Goal: Use online tool/utility: Utilize a website feature to perform a specific function

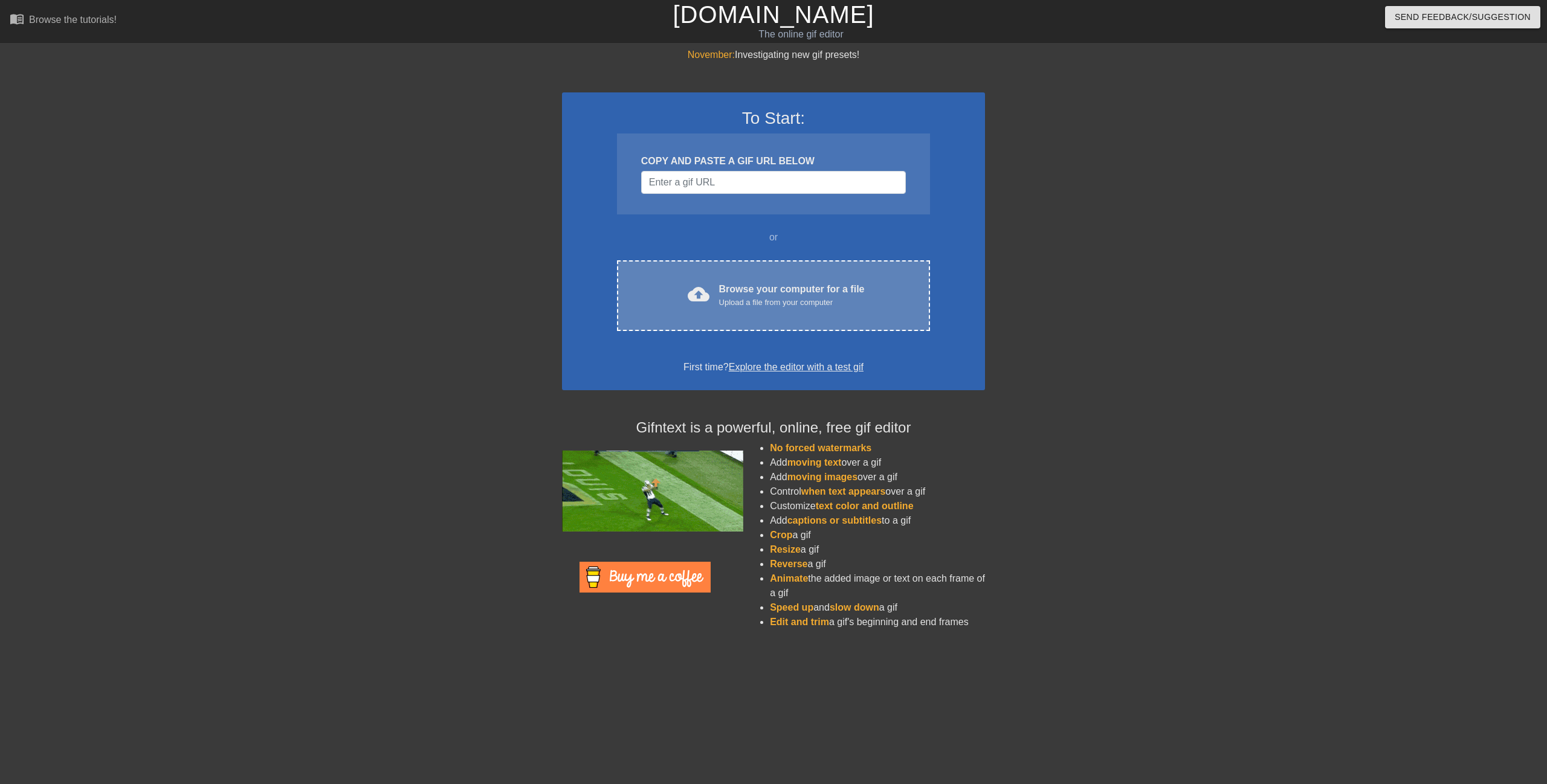
click at [762, 295] on div "Browse your computer for a file Upload a file from your computer" at bounding box center [791, 296] width 146 height 27
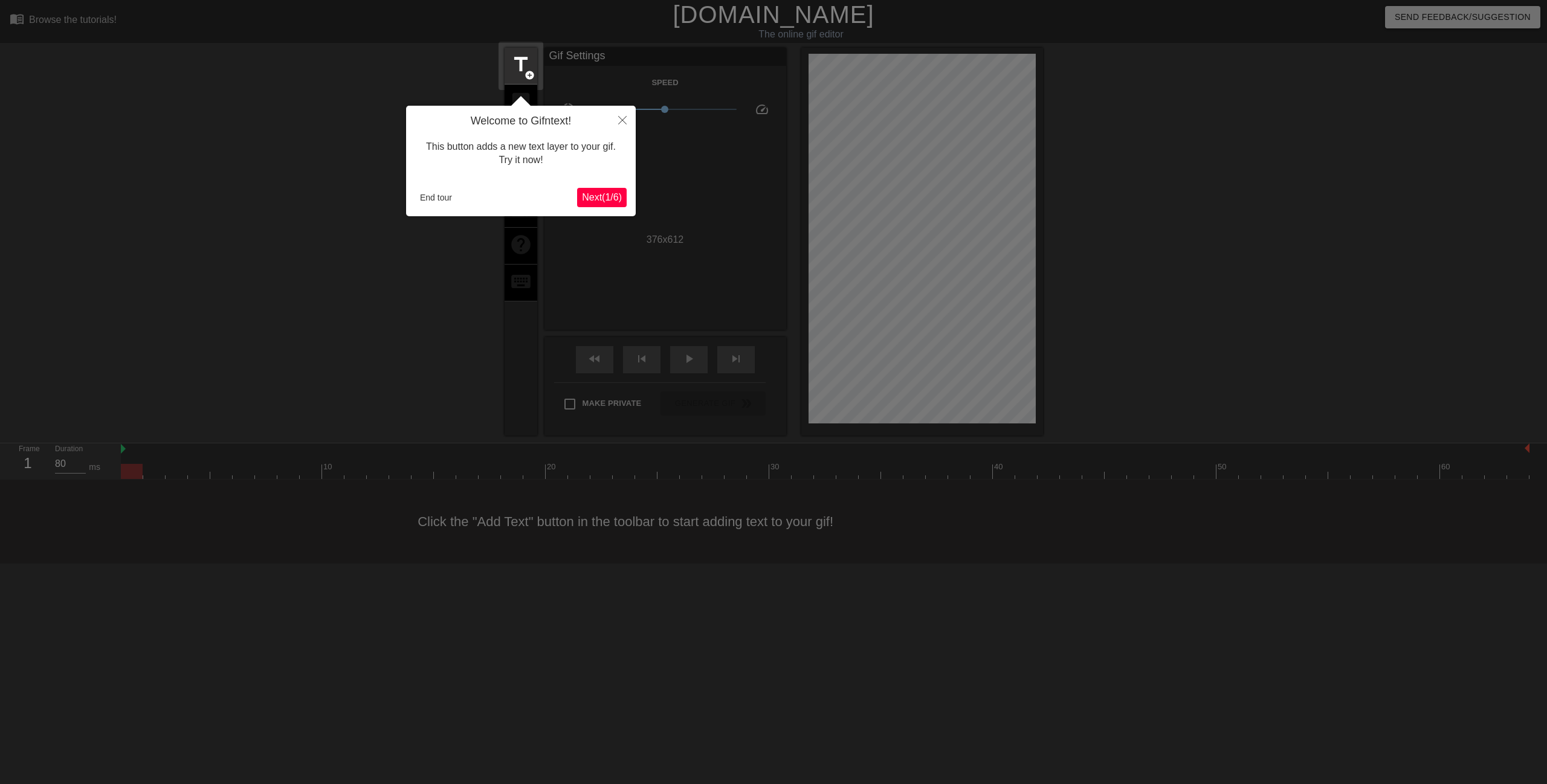
click at [580, 188] on div "Welcome to Gifntext! This button adds a new text layer to your gif. Try it now!…" at bounding box center [520, 161] width 230 height 111
click at [594, 202] on span "Next ( 1 / 6 )" at bounding box center [602, 197] width 40 height 10
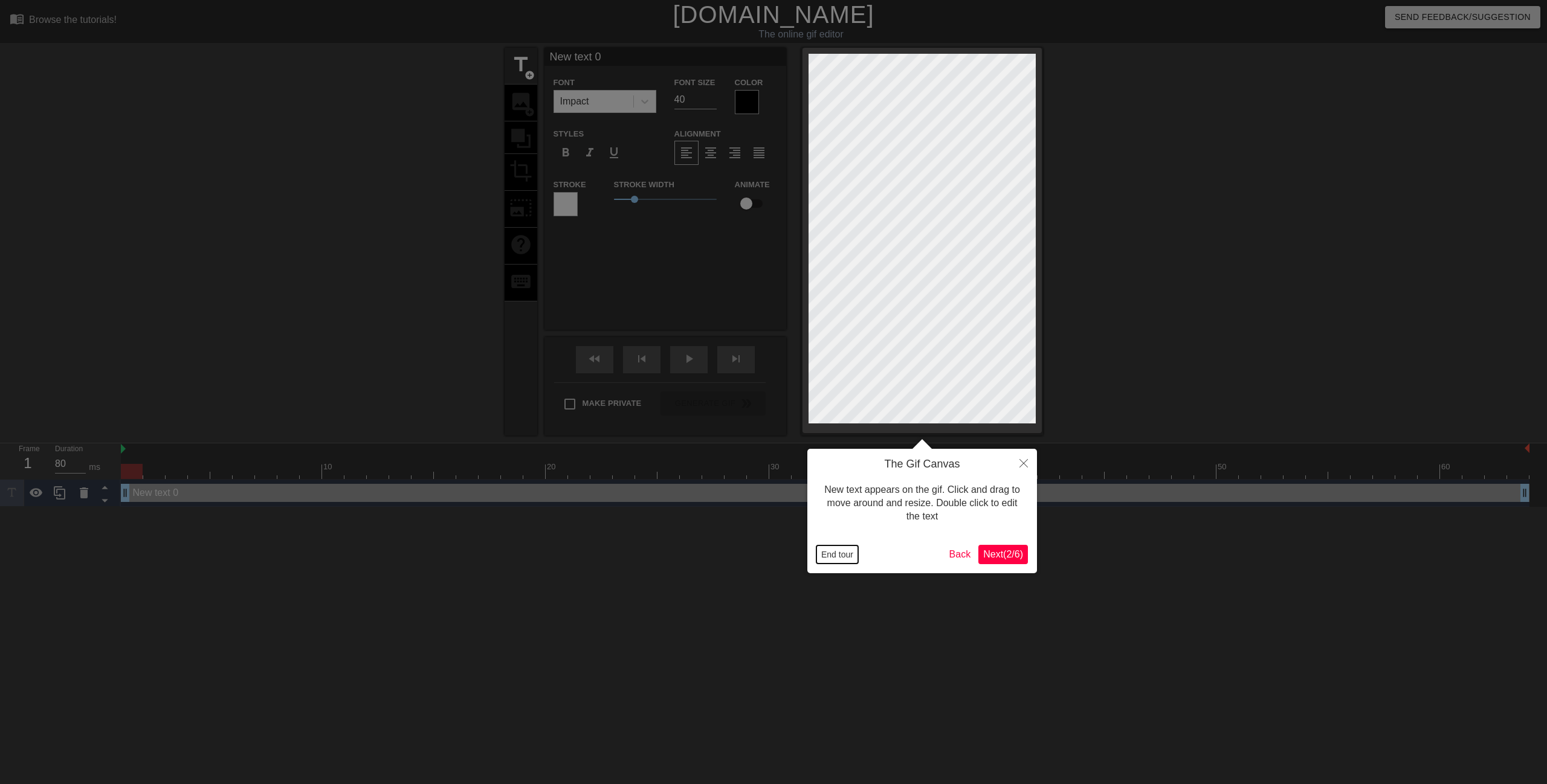
click at [834, 560] on button "End tour" at bounding box center [837, 554] width 42 height 18
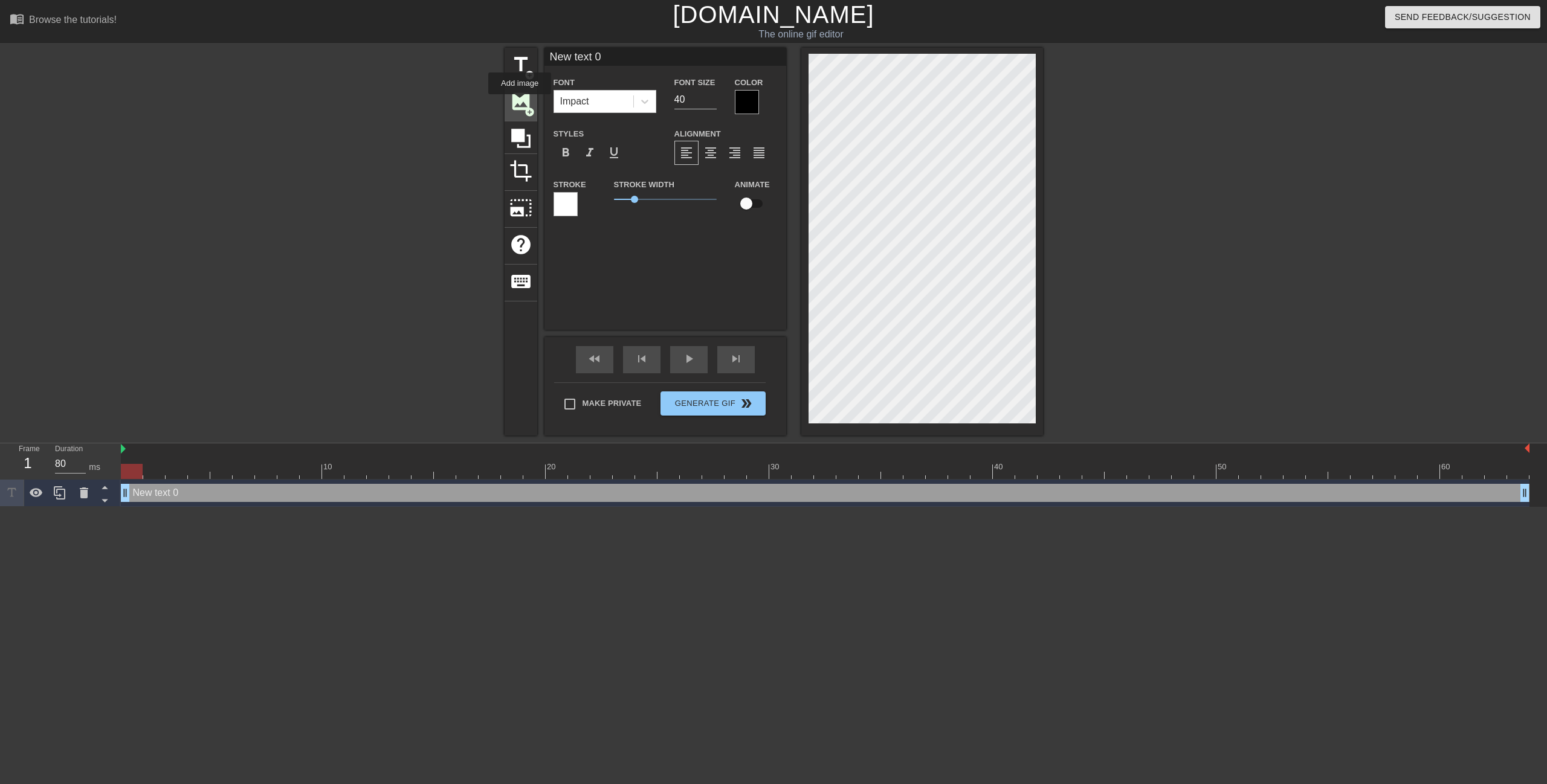
click at [520, 102] on span "image" at bounding box center [521, 102] width 23 height 23
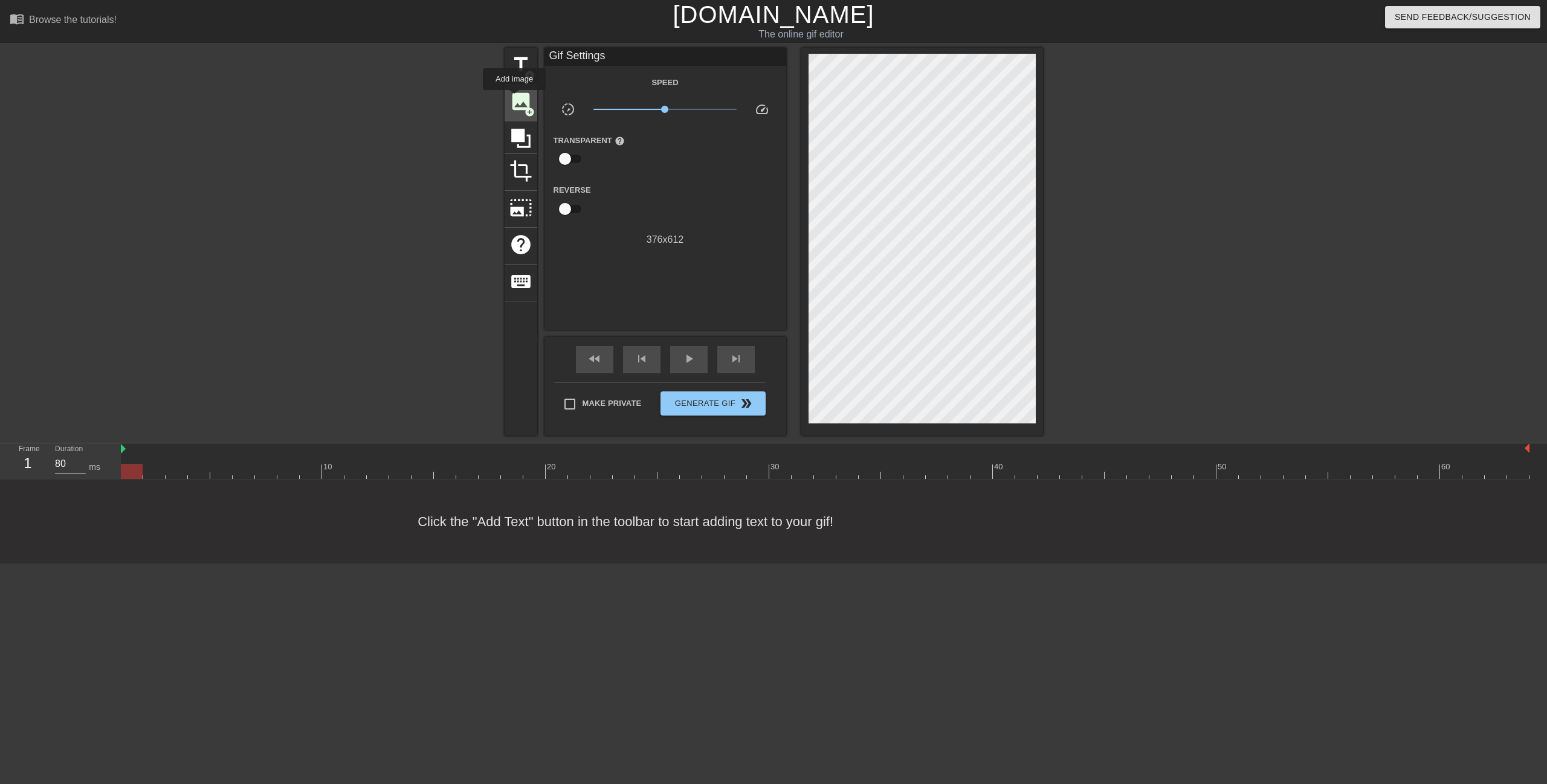
click at [514, 98] on span "image" at bounding box center [521, 102] width 23 height 23
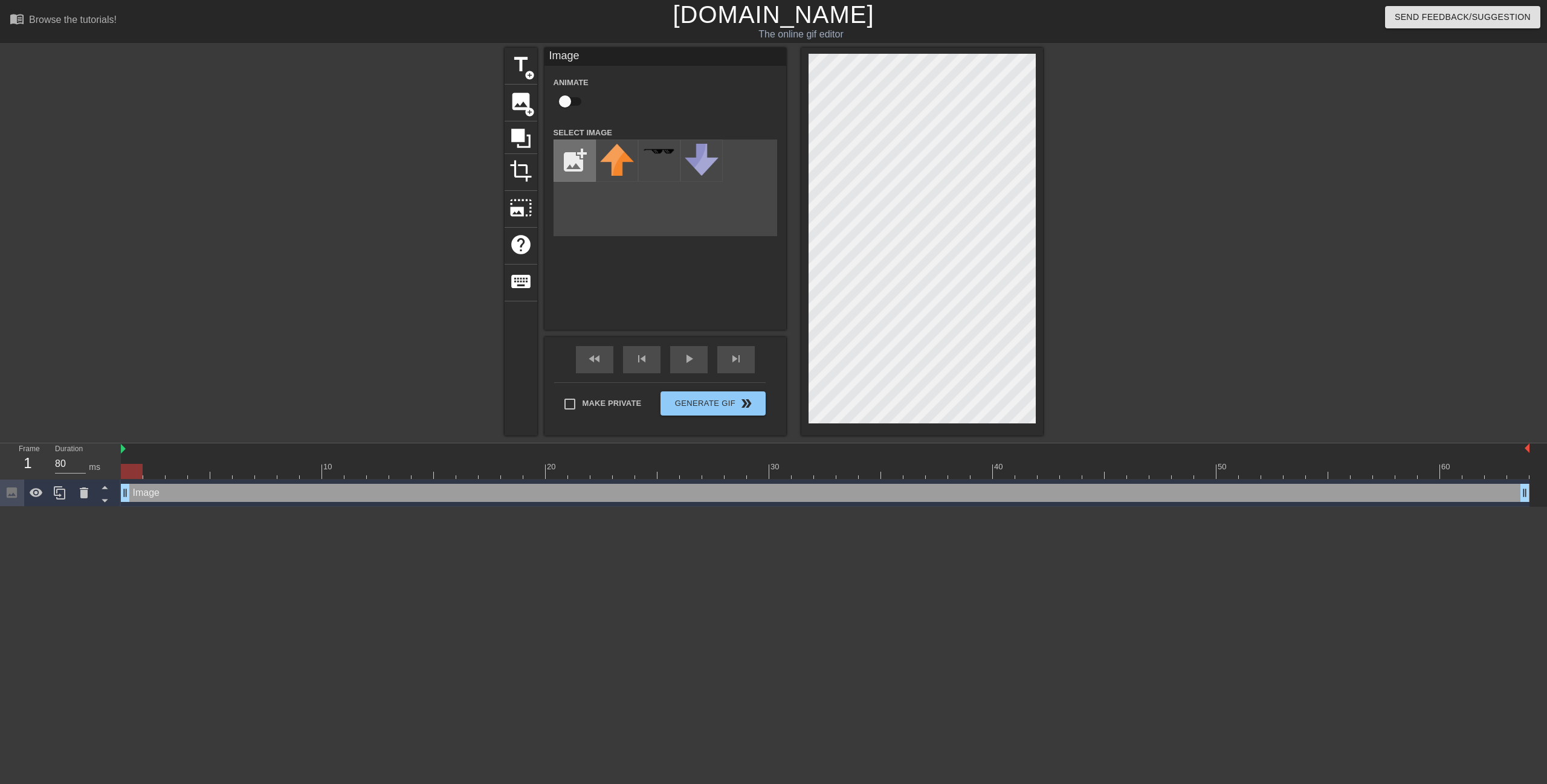
click at [573, 168] on input "file" at bounding box center [575, 161] width 41 height 41
type input "C:\fakepath\jotaro-kujo-[PERSON_NAME]-[PERSON_NAME]-[PERSON_NAME]-s-bizarre-adv…"
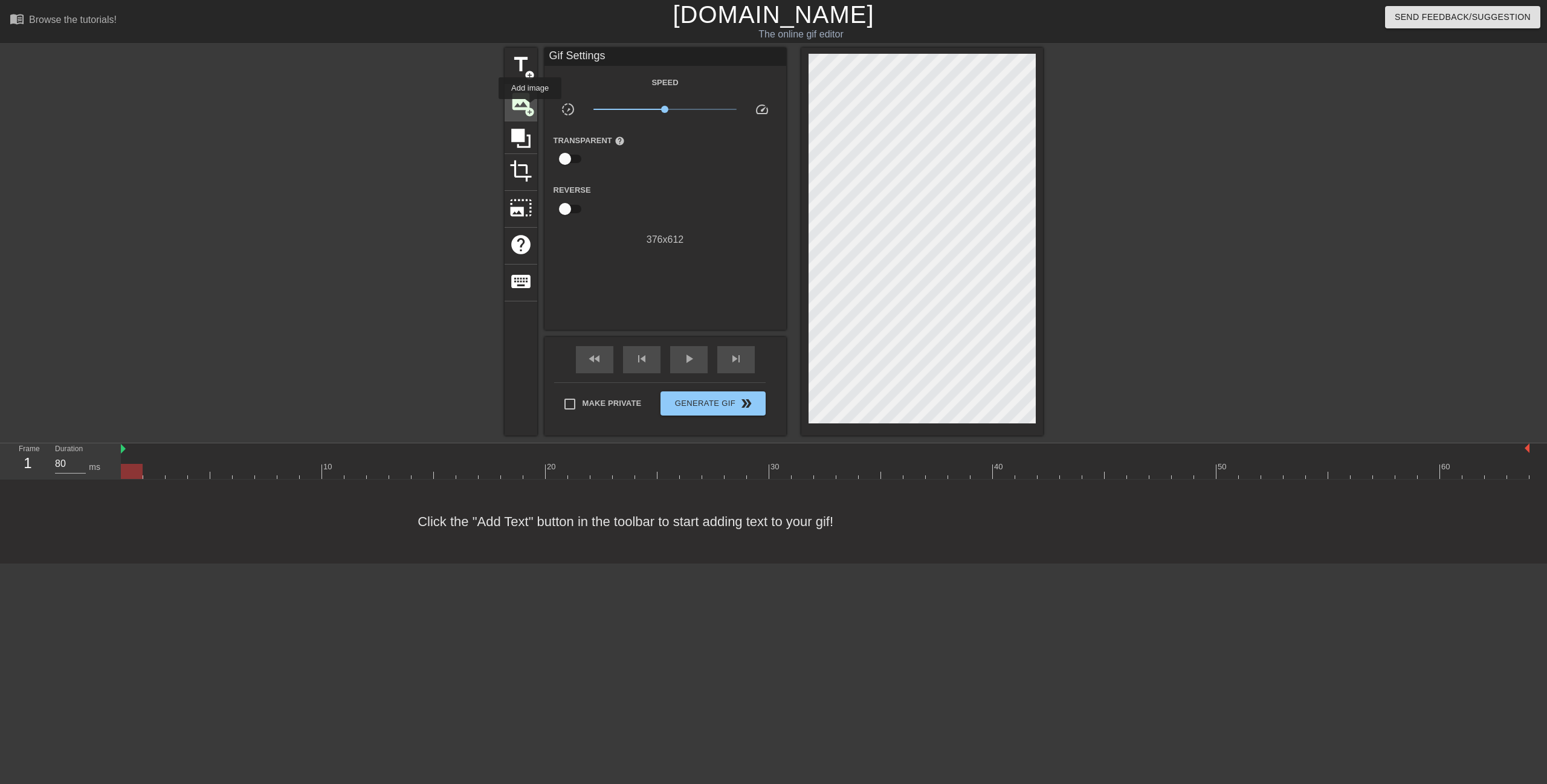
click at [530, 107] on span "add_circle" at bounding box center [529, 112] width 10 height 10
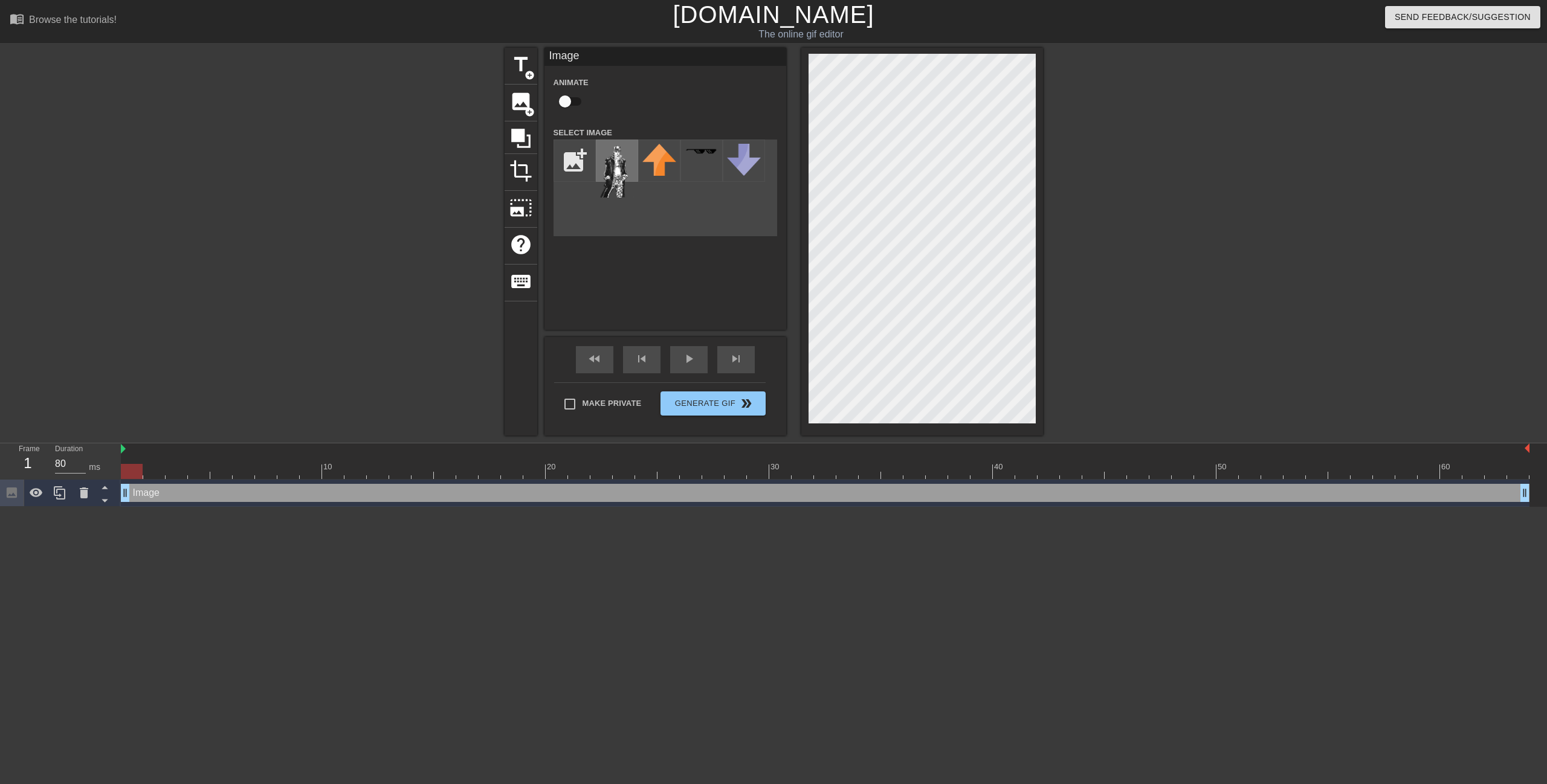
click at [614, 163] on img at bounding box center [617, 171] width 34 height 54
click at [1049, 44] on div "menu_book Browse the tutorials! Gifntext.com The online gif editor Send Feedbac…" at bounding box center [774, 253] width 1547 height 507
click at [1043, 192] on div "title add_circle image add_circle crop photo_size_select_large help keyboard Im…" at bounding box center [774, 241] width 1547 height 388
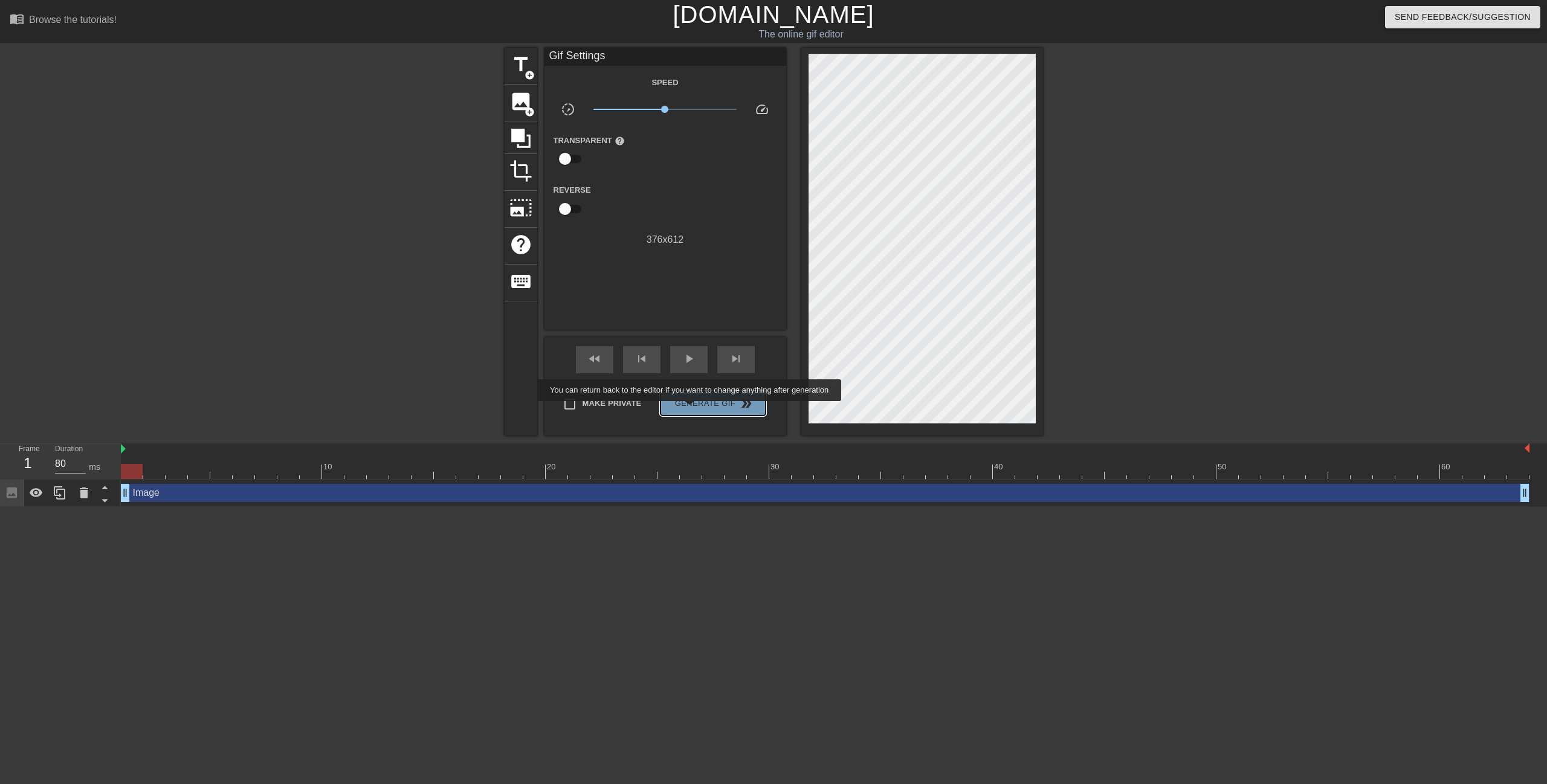
click at [690, 409] on span "Generate Gif double_arrow" at bounding box center [713, 403] width 95 height 14
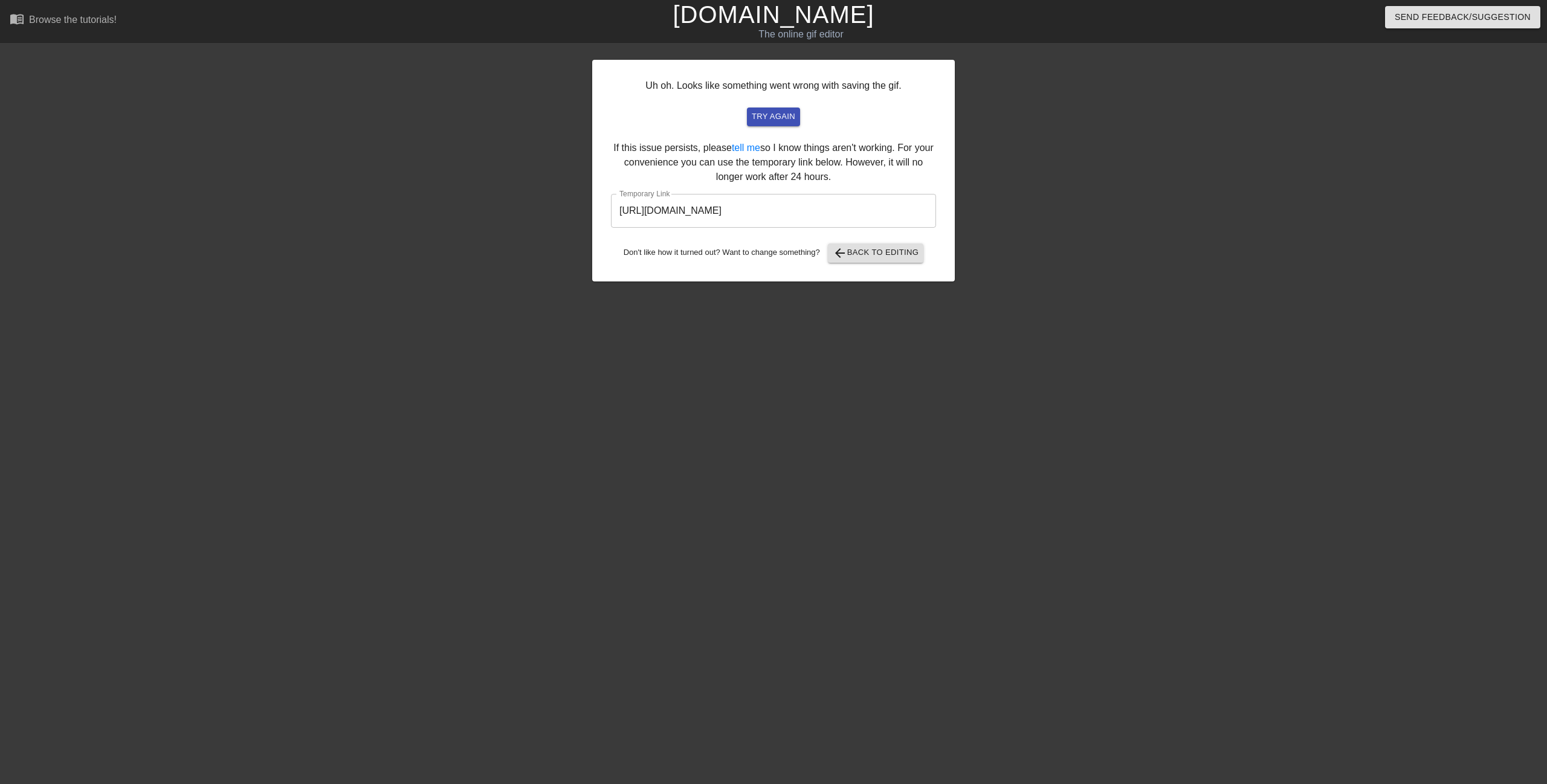
click at [801, 212] on input "https://www.gifntext.com/temp_generations/dw4lvneo.gif" at bounding box center [774, 211] width 325 height 34
click at [800, 212] on input "https://www.gifntext.com/temp_generations/dw4lvneo.gif" at bounding box center [774, 211] width 325 height 34
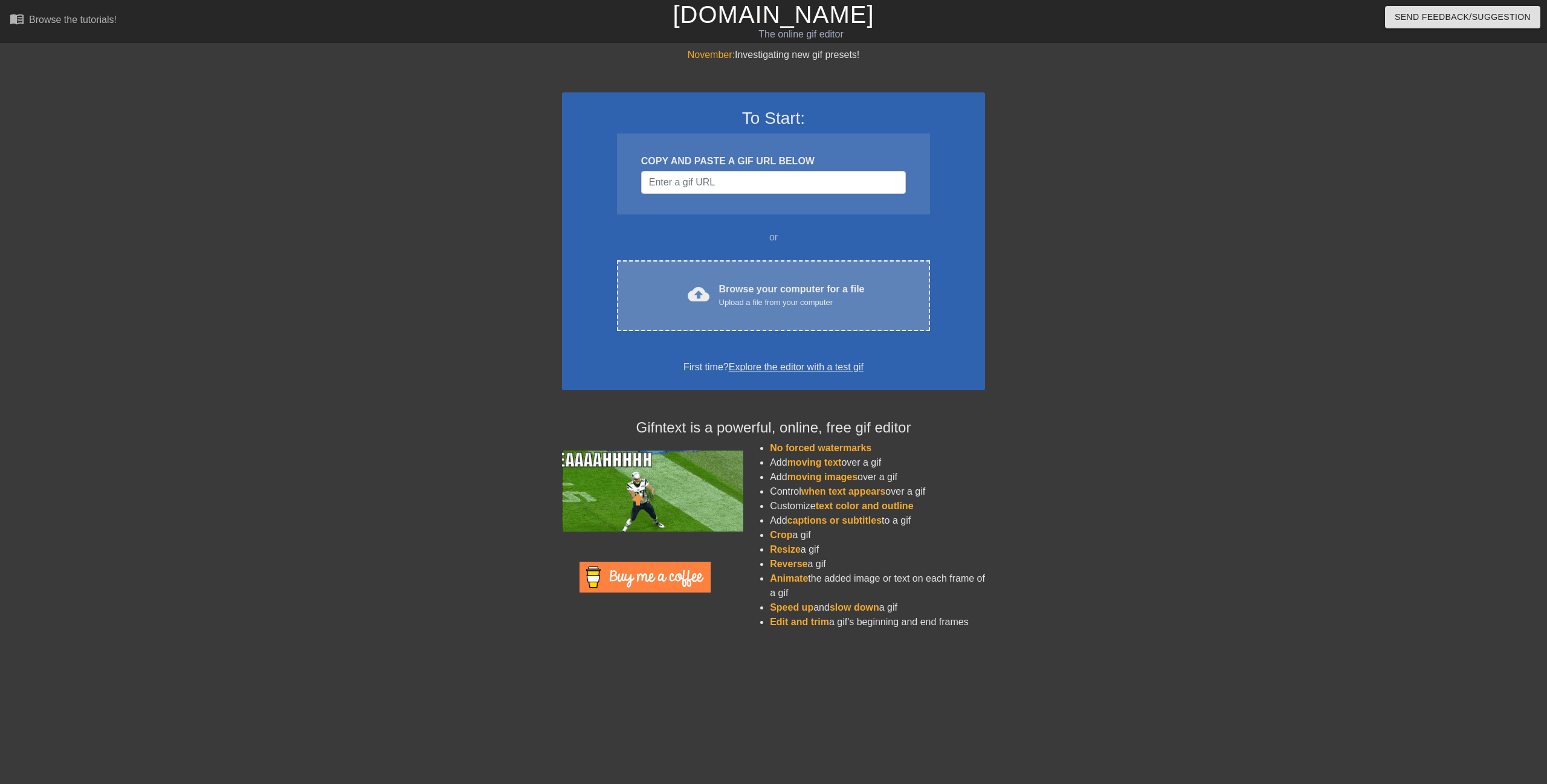
click at [756, 285] on div "Browse your computer for a file Upload a file from your computer" at bounding box center [791, 296] width 146 height 27
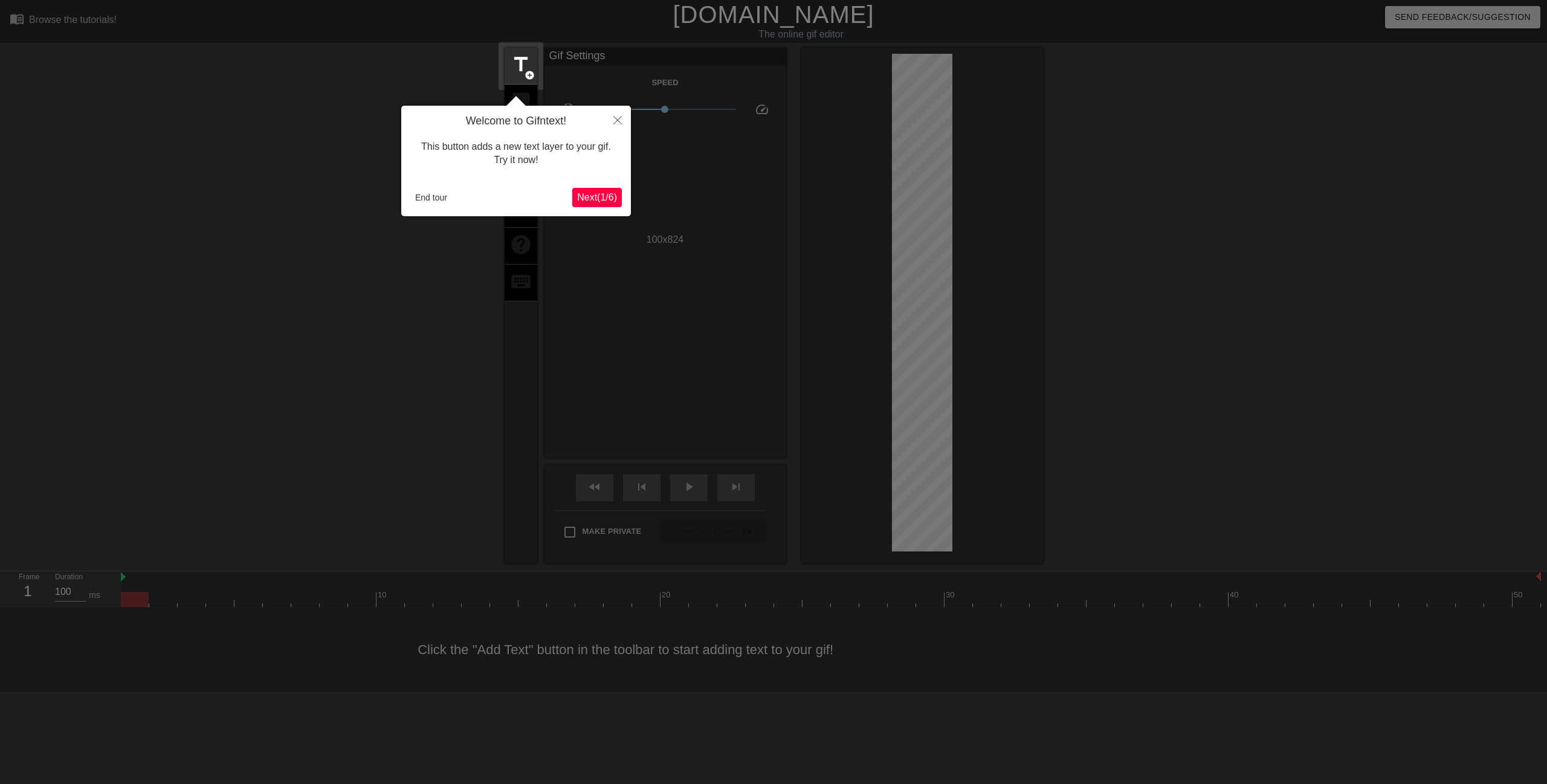
click at [608, 204] on button "Next ( 1 / 6 )" at bounding box center [596, 198] width 49 height 20
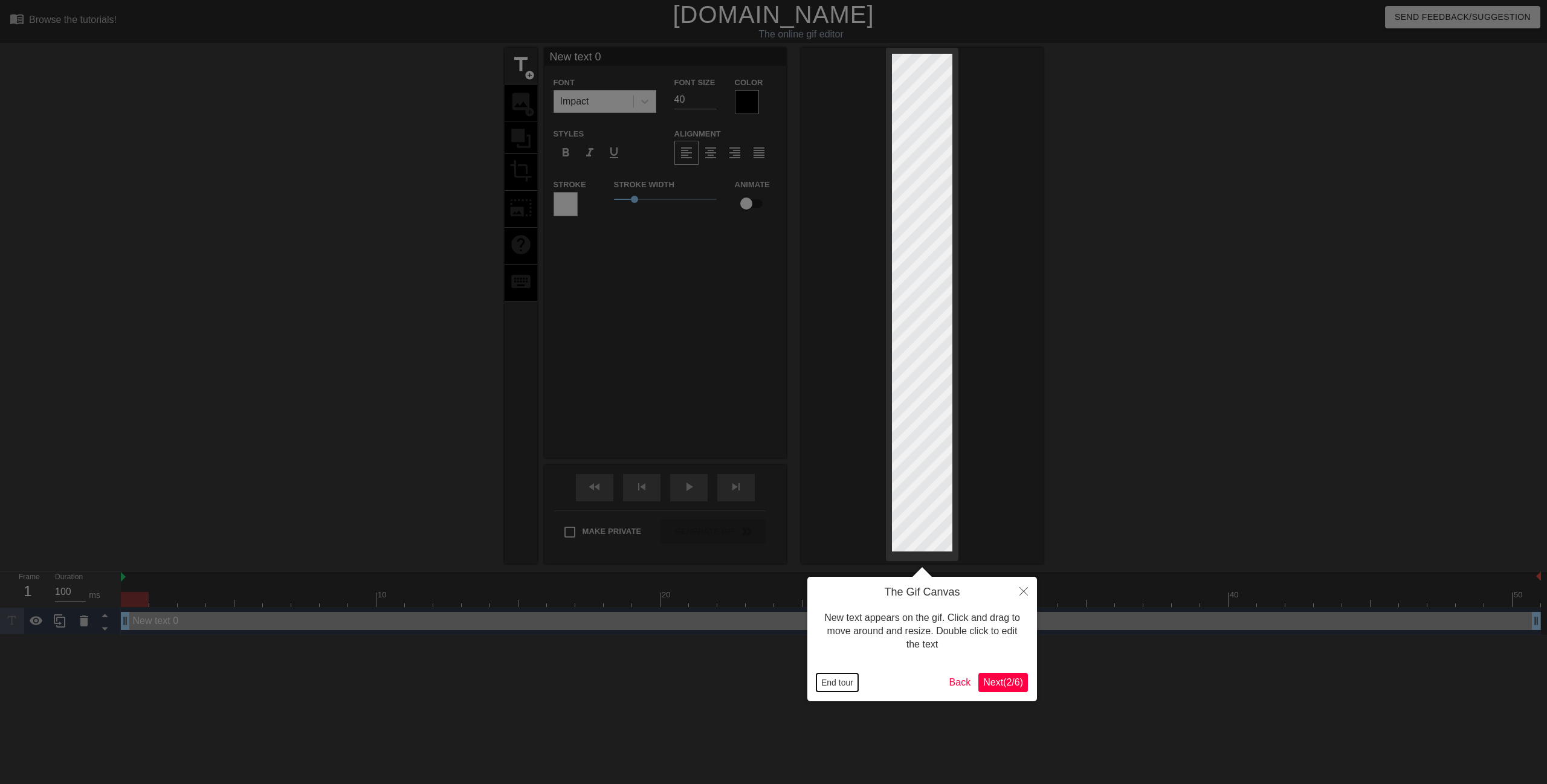
click at [840, 682] on button "End tour" at bounding box center [837, 683] width 42 height 18
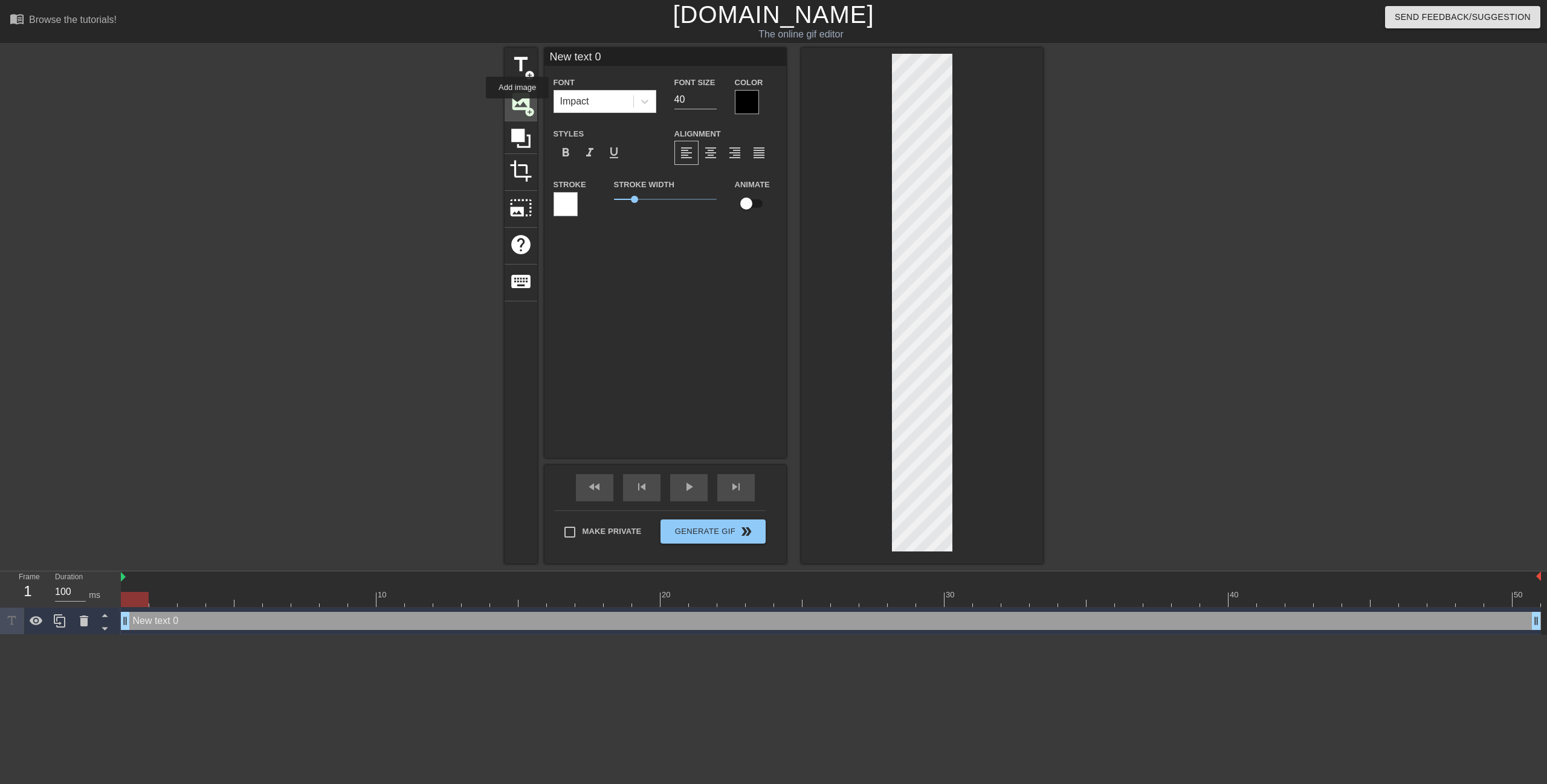
click at [518, 107] on span "image" at bounding box center [521, 102] width 23 height 23
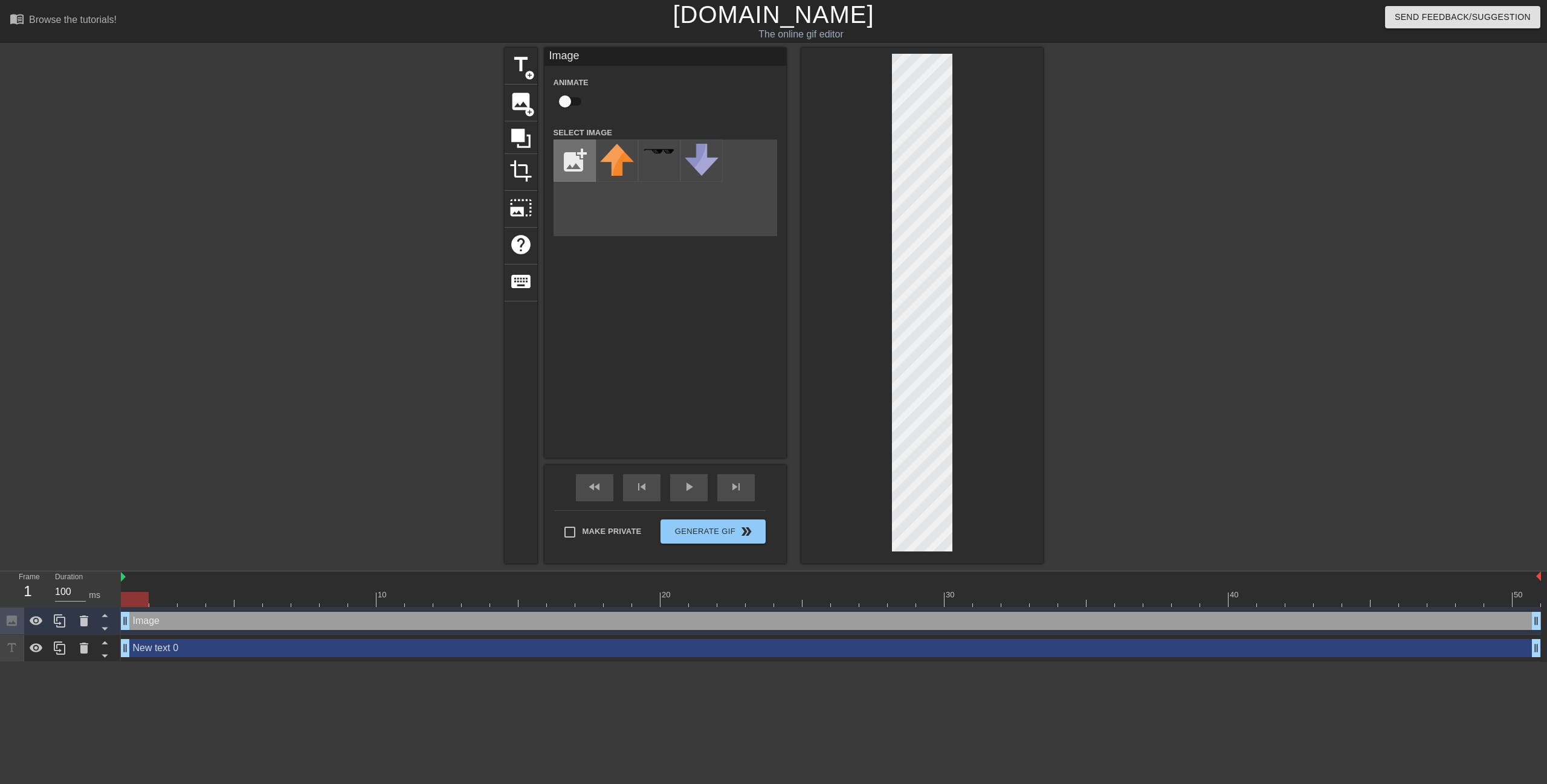
click at [574, 156] on input "file" at bounding box center [575, 161] width 41 height 41
type input "C:\fakepath\jotaro-kujo-[PERSON_NAME]-[PERSON_NAME]-[PERSON_NAME]-s-bizarre-adv…"
drag, startPoint x: 851, startPoint y: 304, endPoint x: 858, endPoint y: 312, distance: 10.6
click at [857, 312] on div at bounding box center [922, 305] width 241 height 516
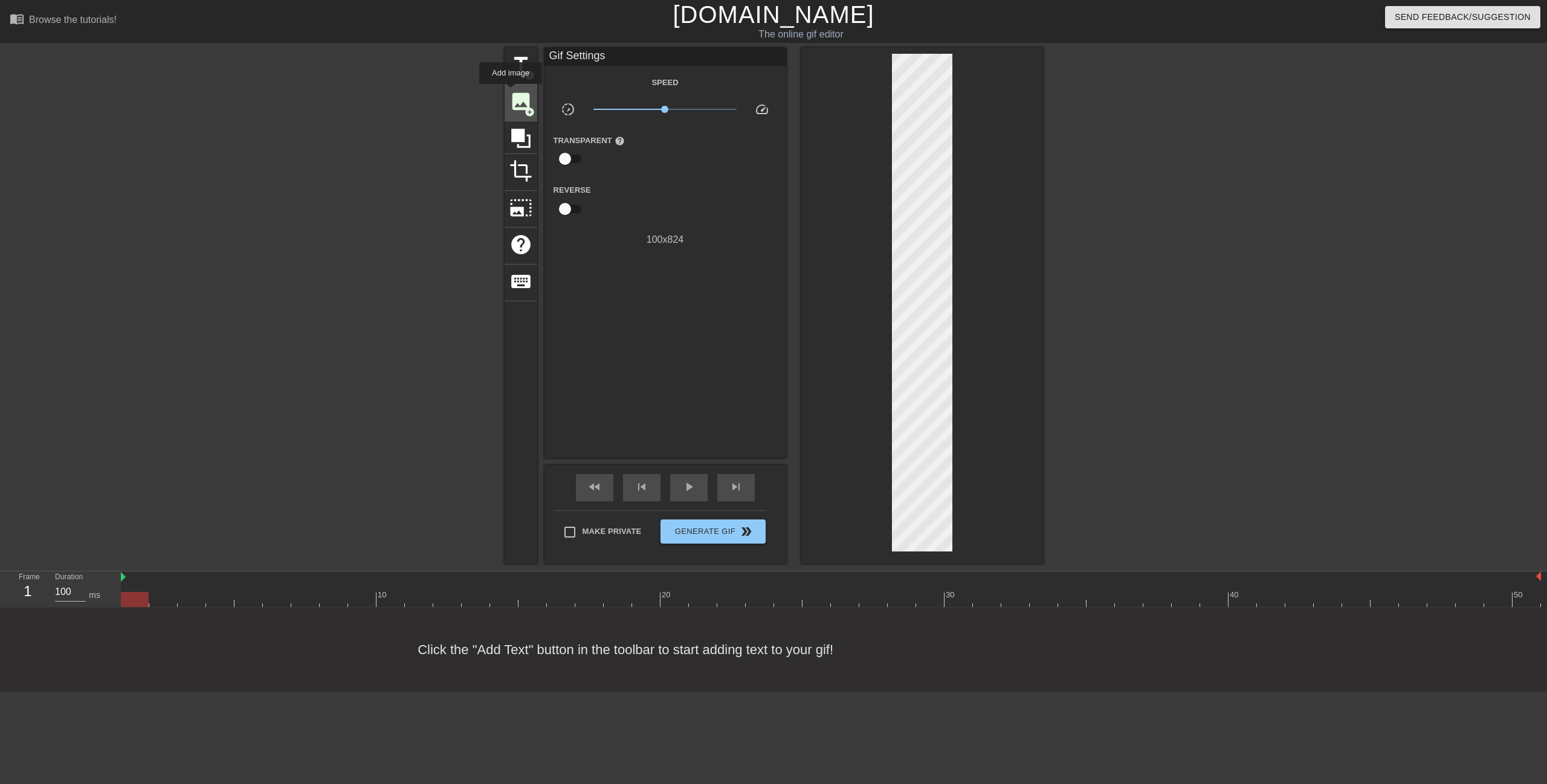
click at [511, 92] on span "image" at bounding box center [521, 102] width 23 height 23
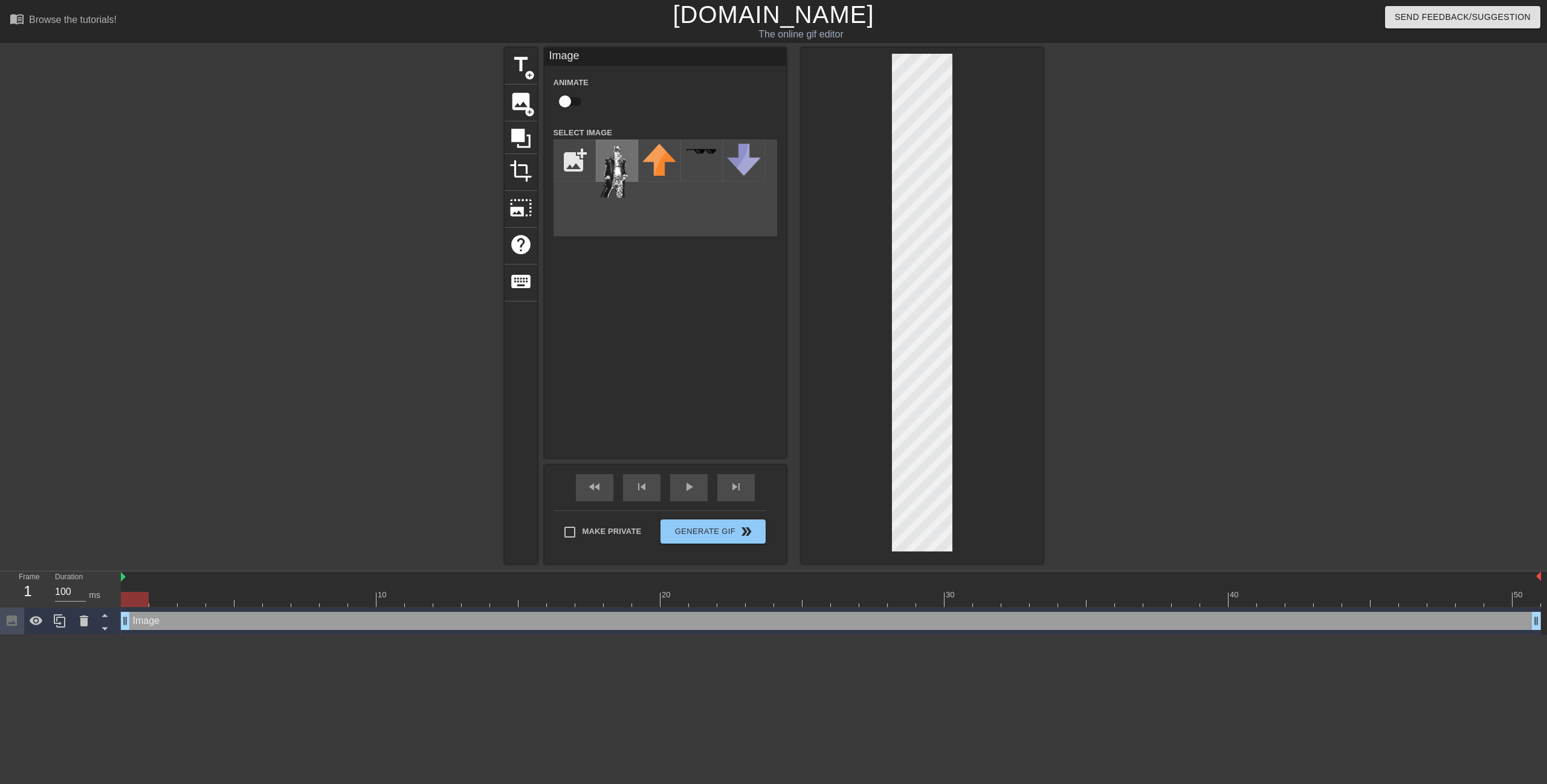
click at [621, 186] on img at bounding box center [617, 171] width 34 height 54
click at [1154, 63] on div "title add_circle image add_circle crop photo_size_select_large help keyboard Im…" at bounding box center [774, 305] width 1547 height 516
click at [843, 299] on div at bounding box center [922, 305] width 241 height 516
click at [816, 305] on div at bounding box center [922, 305] width 241 height 516
click at [886, 188] on div at bounding box center [922, 305] width 241 height 516
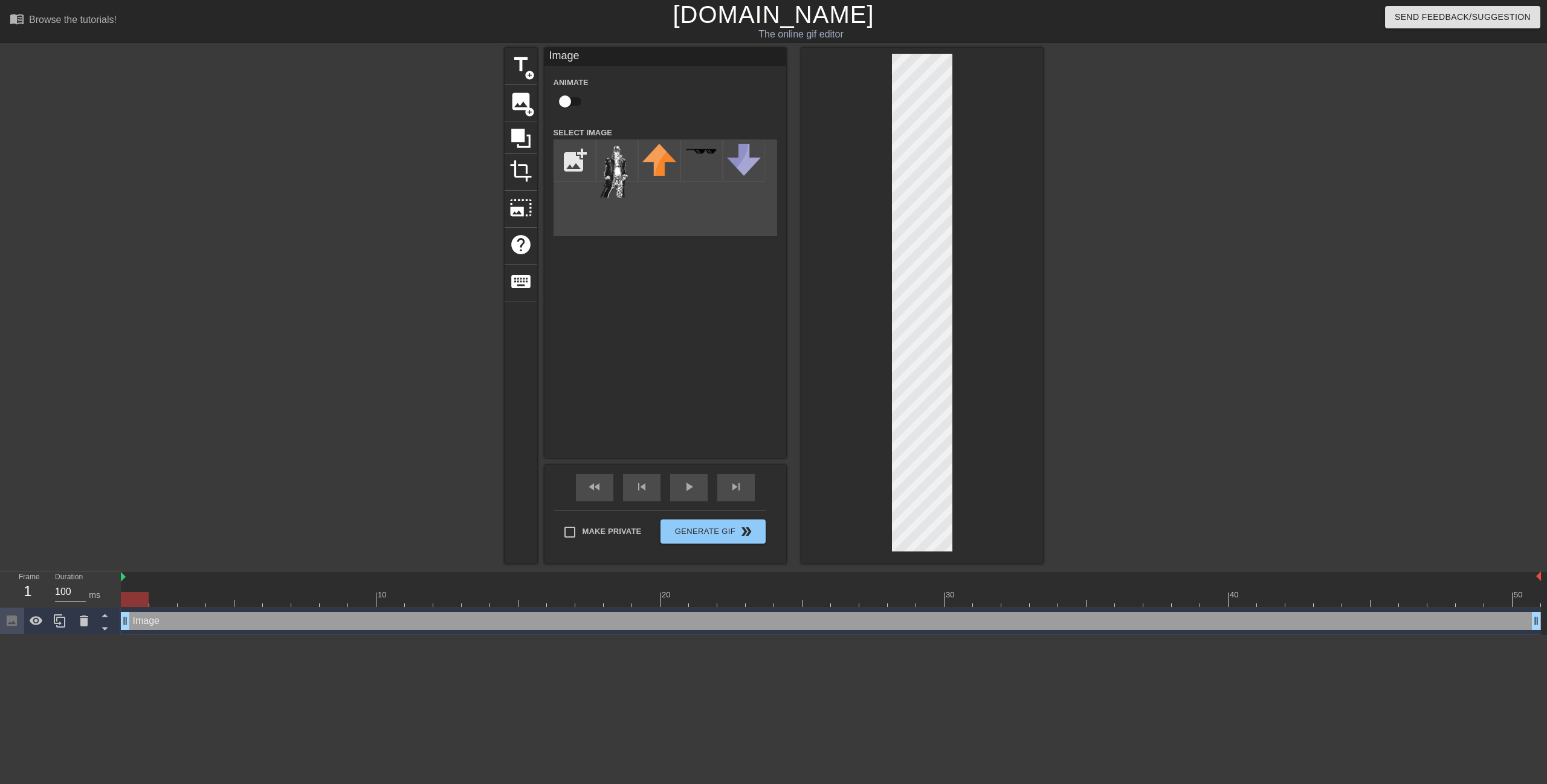
click at [1019, 181] on div at bounding box center [922, 305] width 241 height 516
click at [862, 474] on div at bounding box center [922, 305] width 241 height 516
click at [967, 566] on div "menu_book Browse the tutorials! Gifntext.com The online gif editor Send Feedbac…" at bounding box center [774, 317] width 1547 height 635
click at [1004, 444] on div at bounding box center [922, 305] width 241 height 516
click at [780, 198] on div "title add_circle image add_circle crop photo_size_select_large help keyboard Im…" at bounding box center [774, 305] width 538 height 516
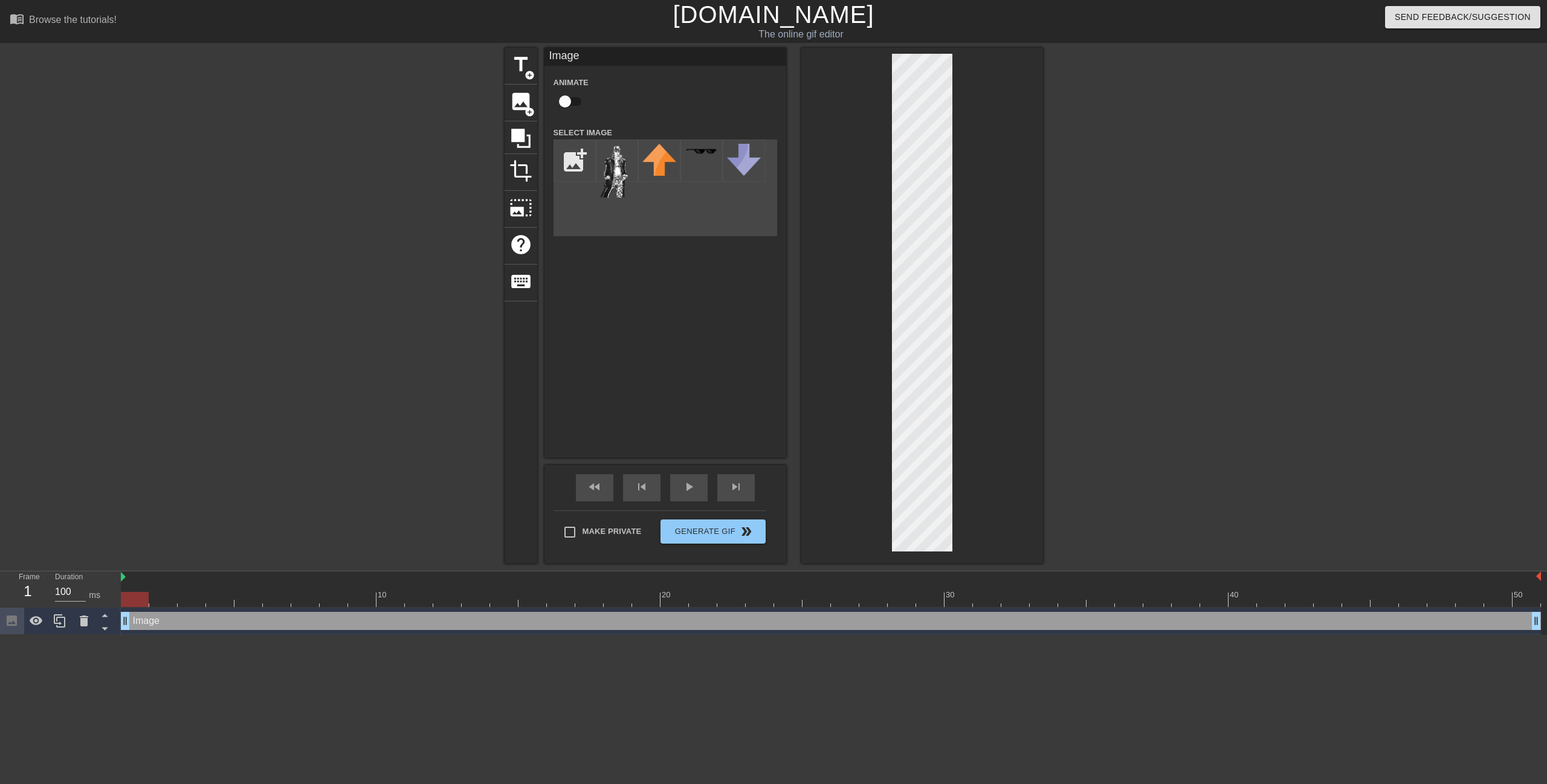
click at [1030, 94] on div at bounding box center [922, 305] width 241 height 516
click at [380, 243] on div at bounding box center [399, 228] width 182 height 362
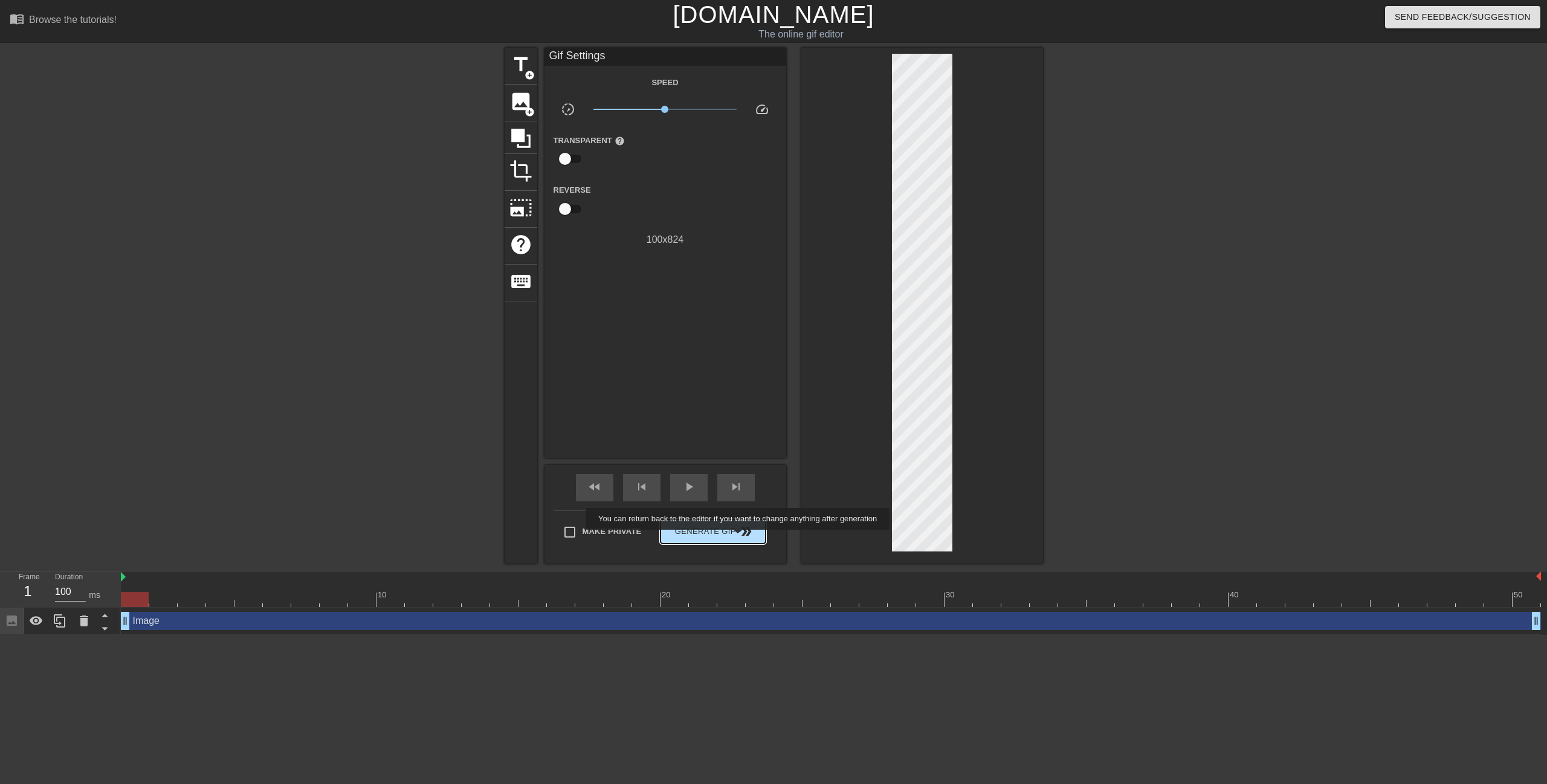
click at [740, 537] on span "double_arrow" at bounding box center [747, 532] width 14 height 14
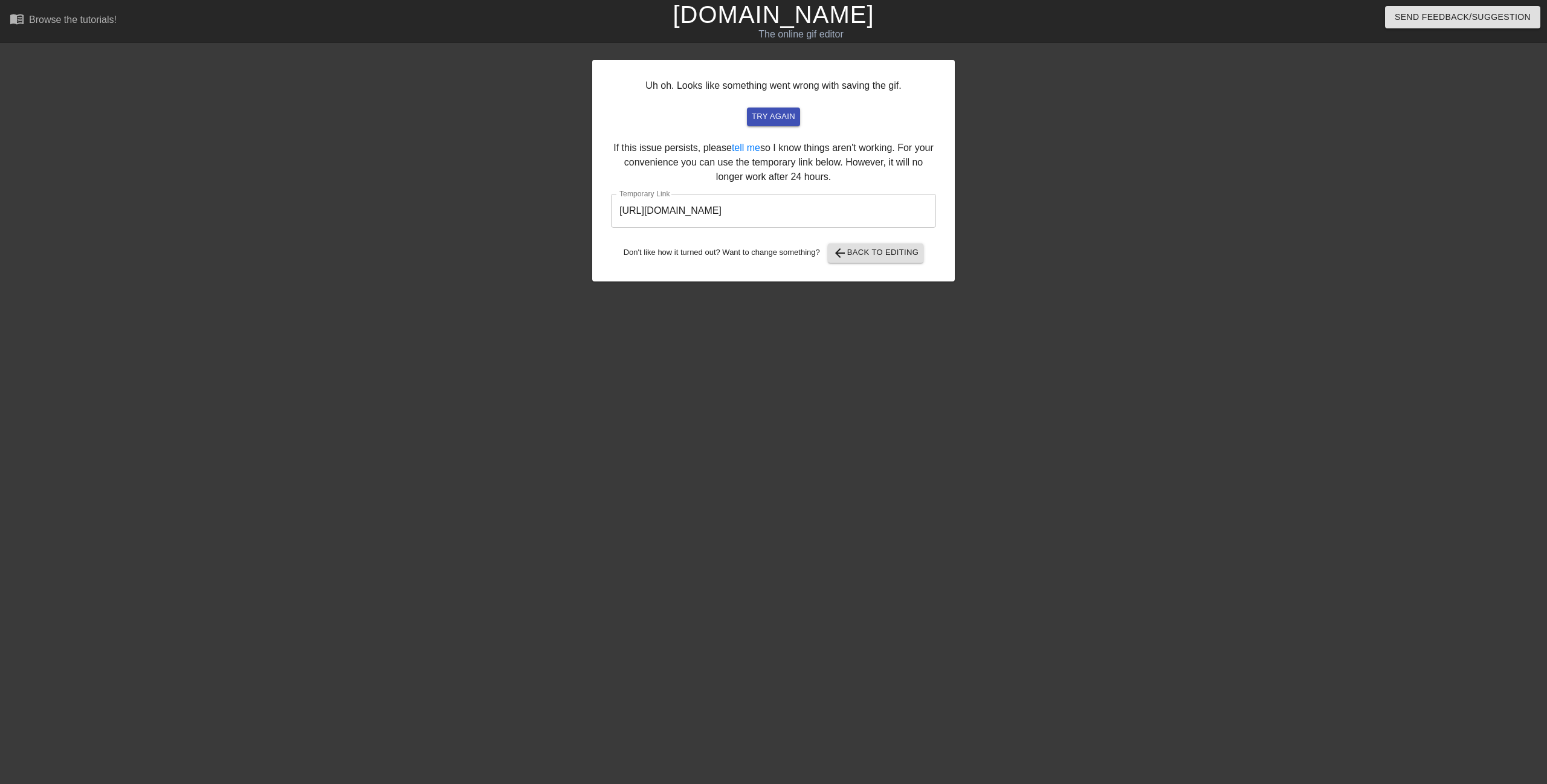
click at [841, 215] on input "https://www.gifntext.com/temp_generations/RWCYgkoE.gif" at bounding box center [774, 211] width 325 height 34
click at [896, 260] on button "arrow_back Back to Editing" at bounding box center [875, 253] width 96 height 20
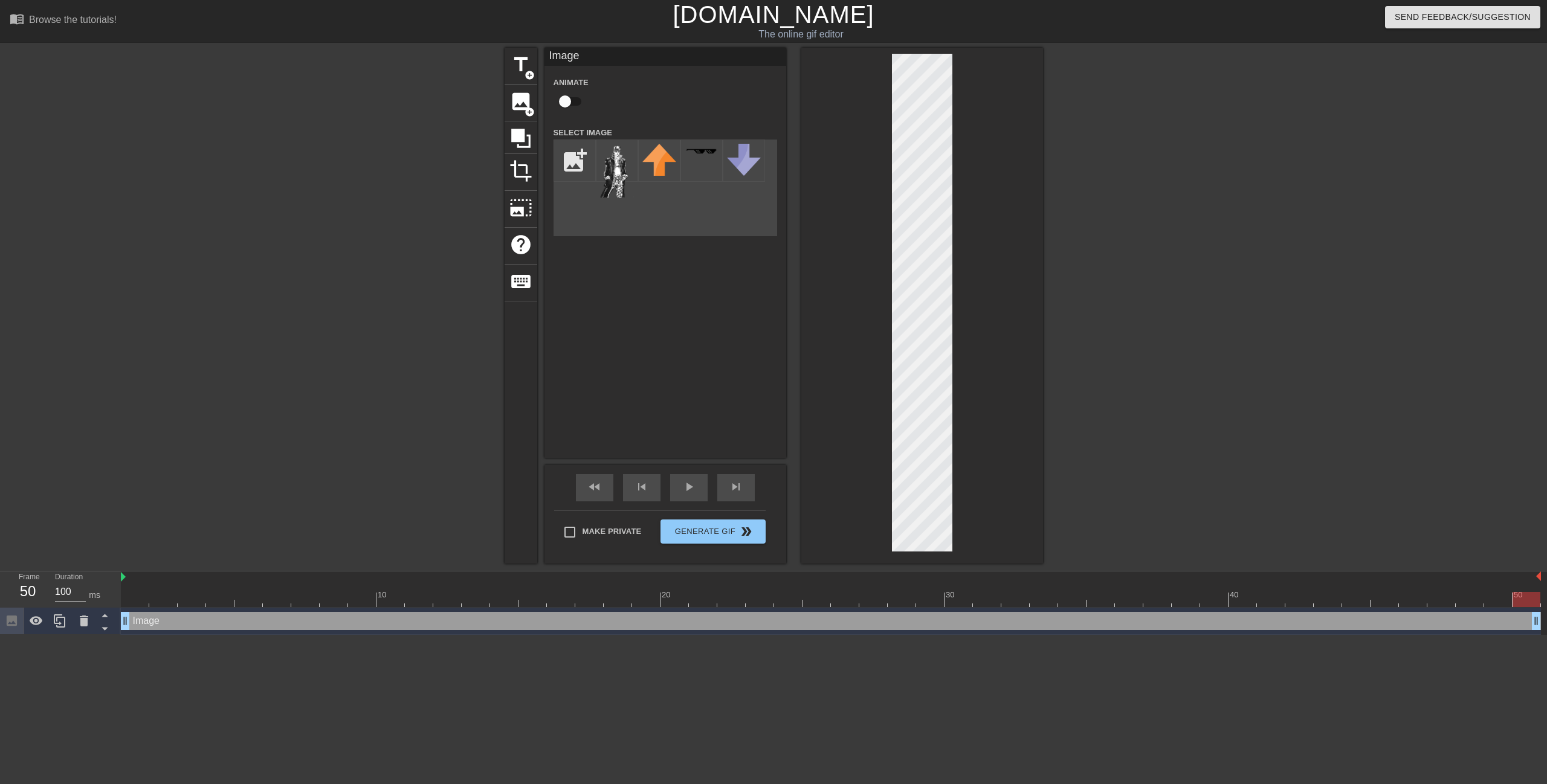
click at [790, 479] on div "title add_circle image add_circle crop photo_size_select_large help keyboard Im…" at bounding box center [774, 305] width 538 height 516
click at [1028, 110] on div at bounding box center [922, 305] width 241 height 516
click at [1145, 379] on div at bounding box center [1148, 228] width 182 height 362
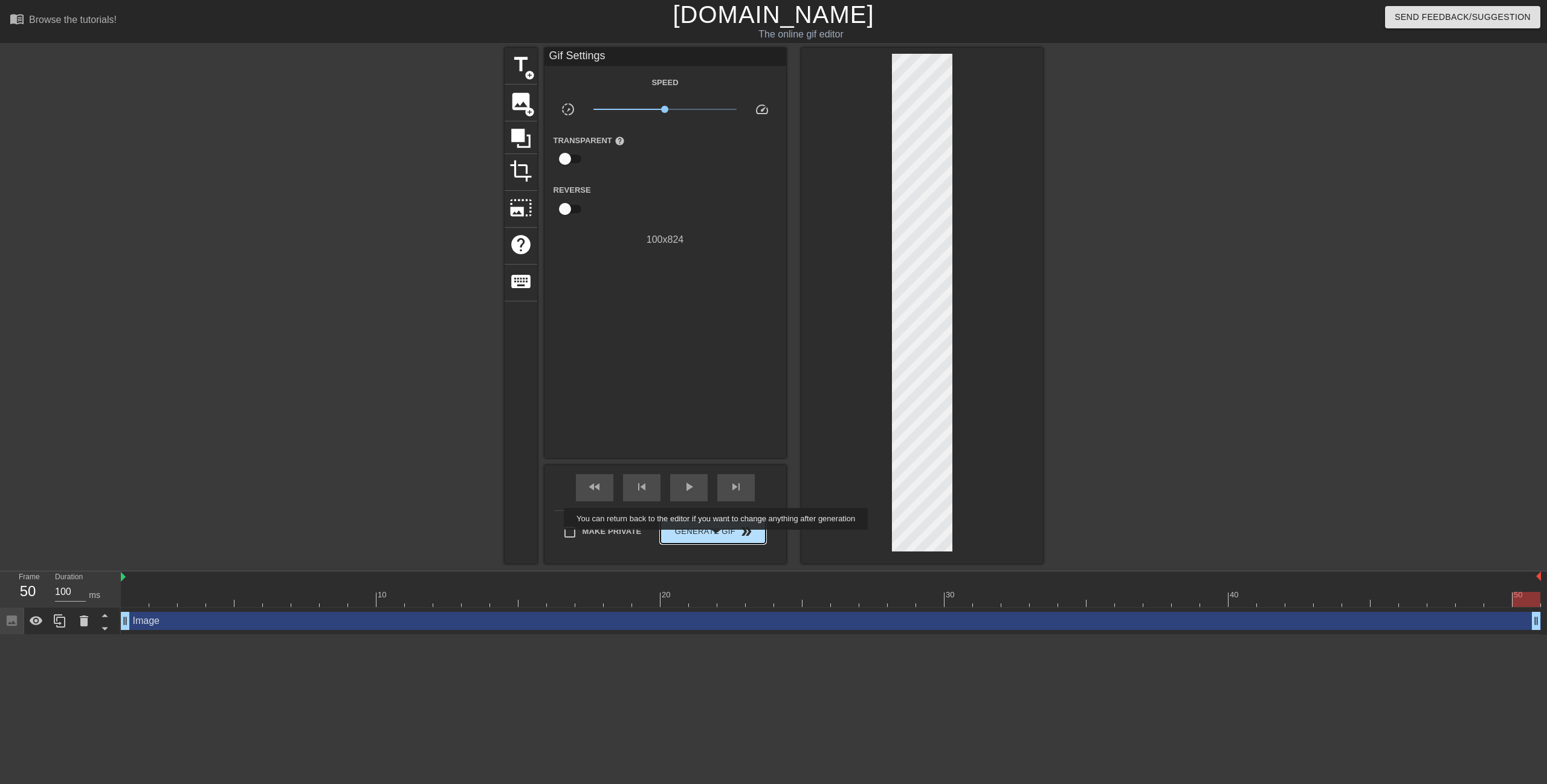
click at [717, 532] on span "Generate Gif double_arrow" at bounding box center [713, 532] width 95 height 14
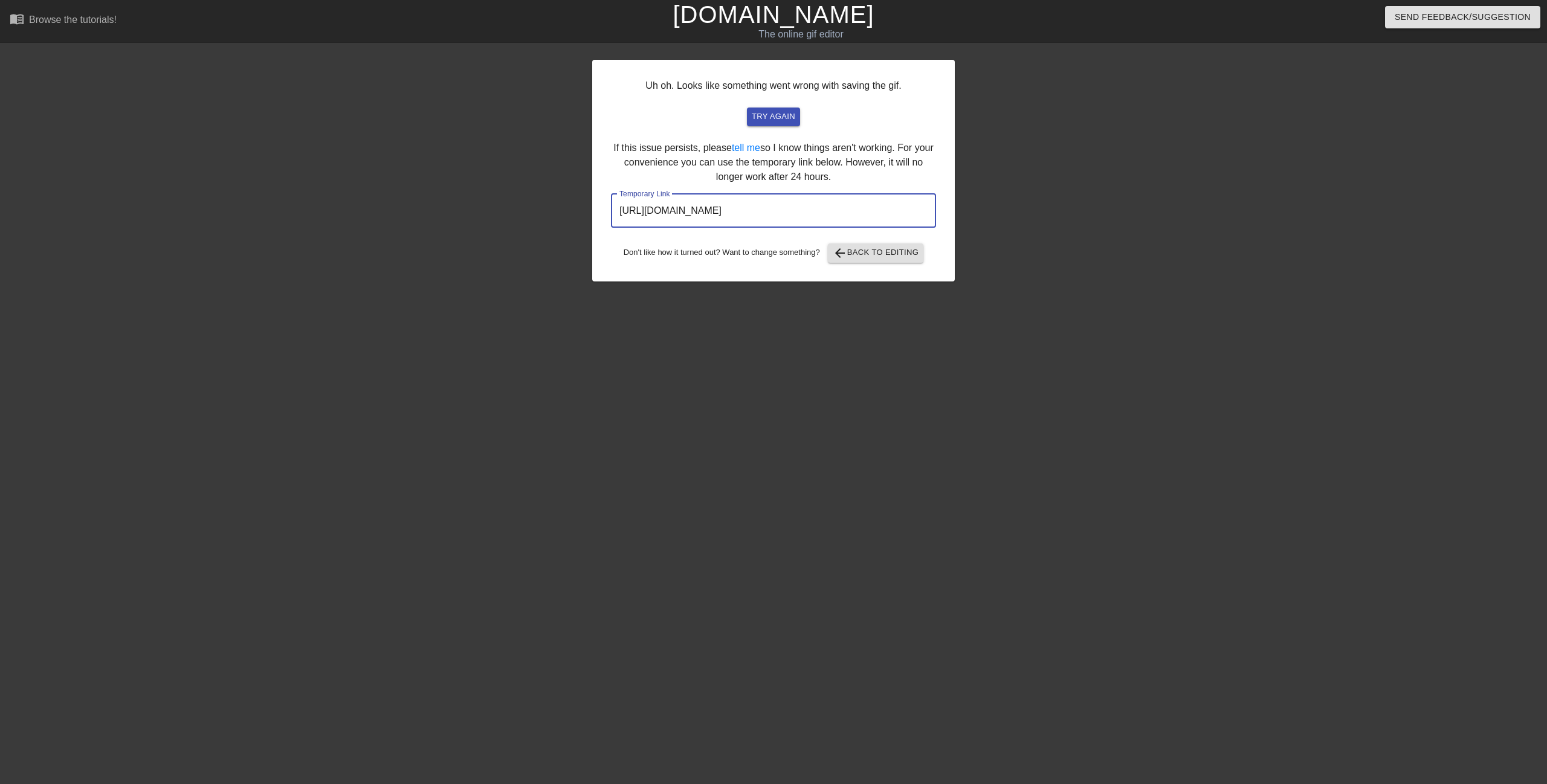
click at [817, 200] on input "https://www.gifntext.com/temp_generations/995KQqcd.gif" at bounding box center [774, 211] width 325 height 34
click at [790, 123] on span "try again" at bounding box center [774, 117] width 44 height 14
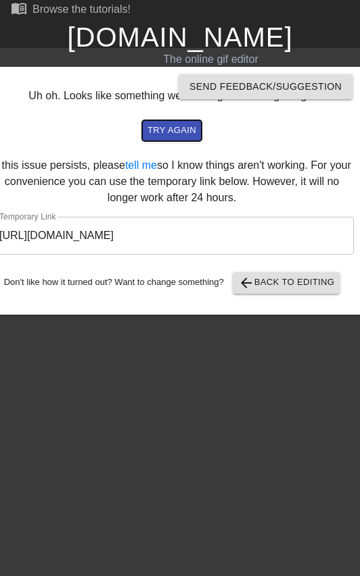
click at [178, 130] on span "try again" at bounding box center [171, 131] width 49 height 16
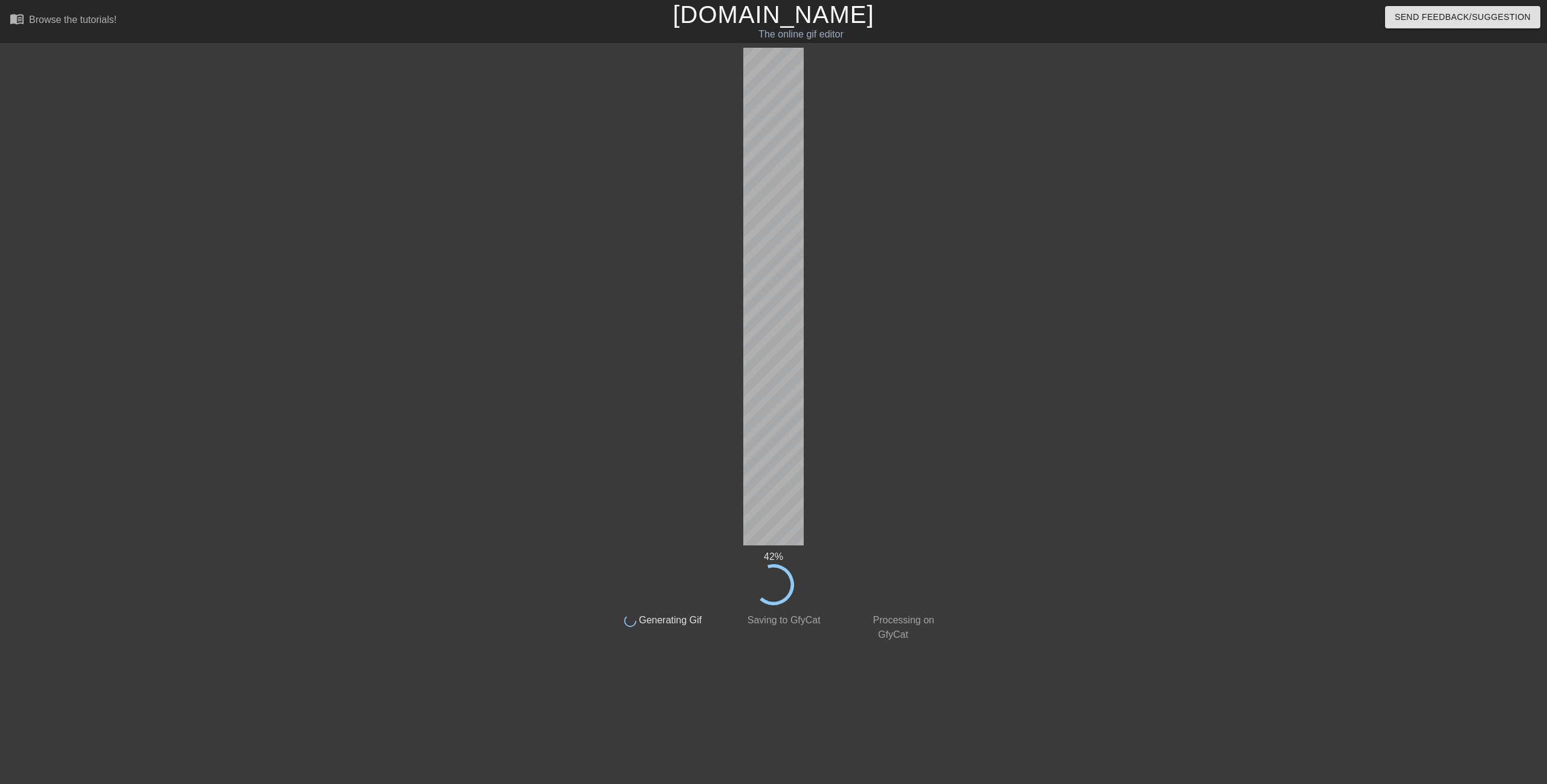
click at [794, 14] on link "[DOMAIN_NAME]" at bounding box center [773, 14] width 201 height 27
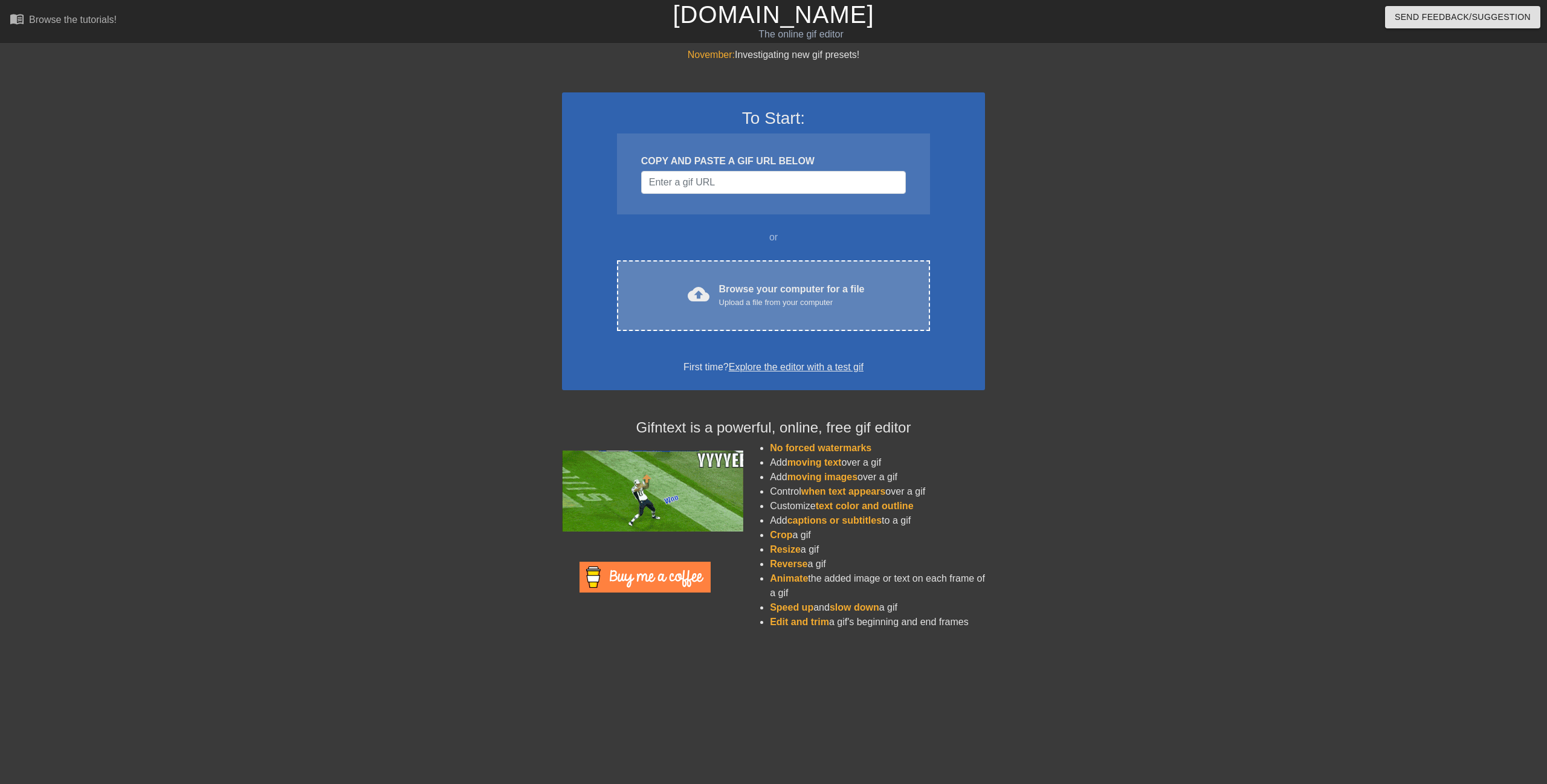
click at [767, 285] on div "Browse your computer for a file Upload a file from your computer" at bounding box center [791, 296] width 146 height 27
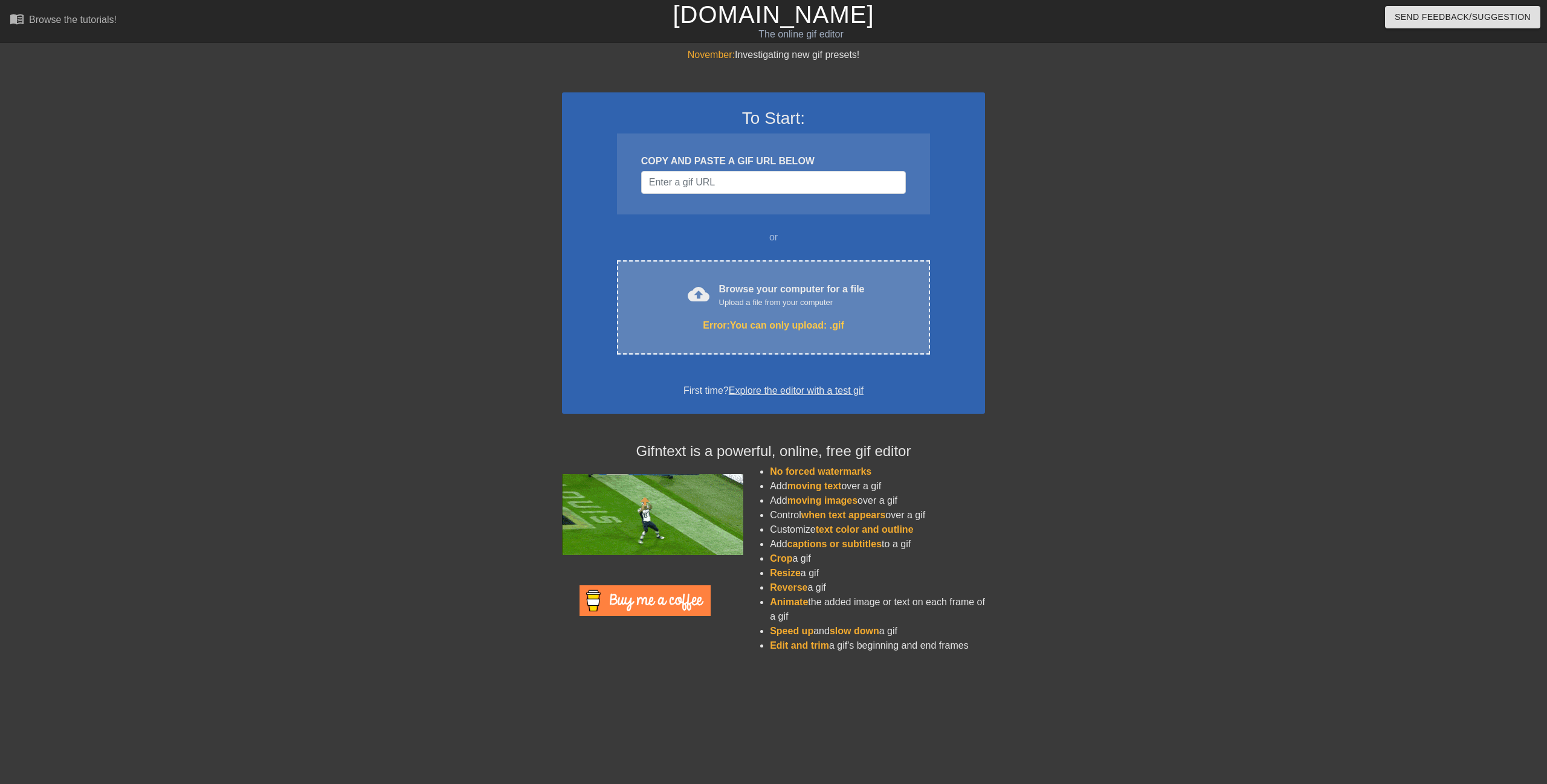
click at [716, 281] on div "cloud_upload Browse your computer for a file Upload a file from your computer E…" at bounding box center [774, 307] width 313 height 94
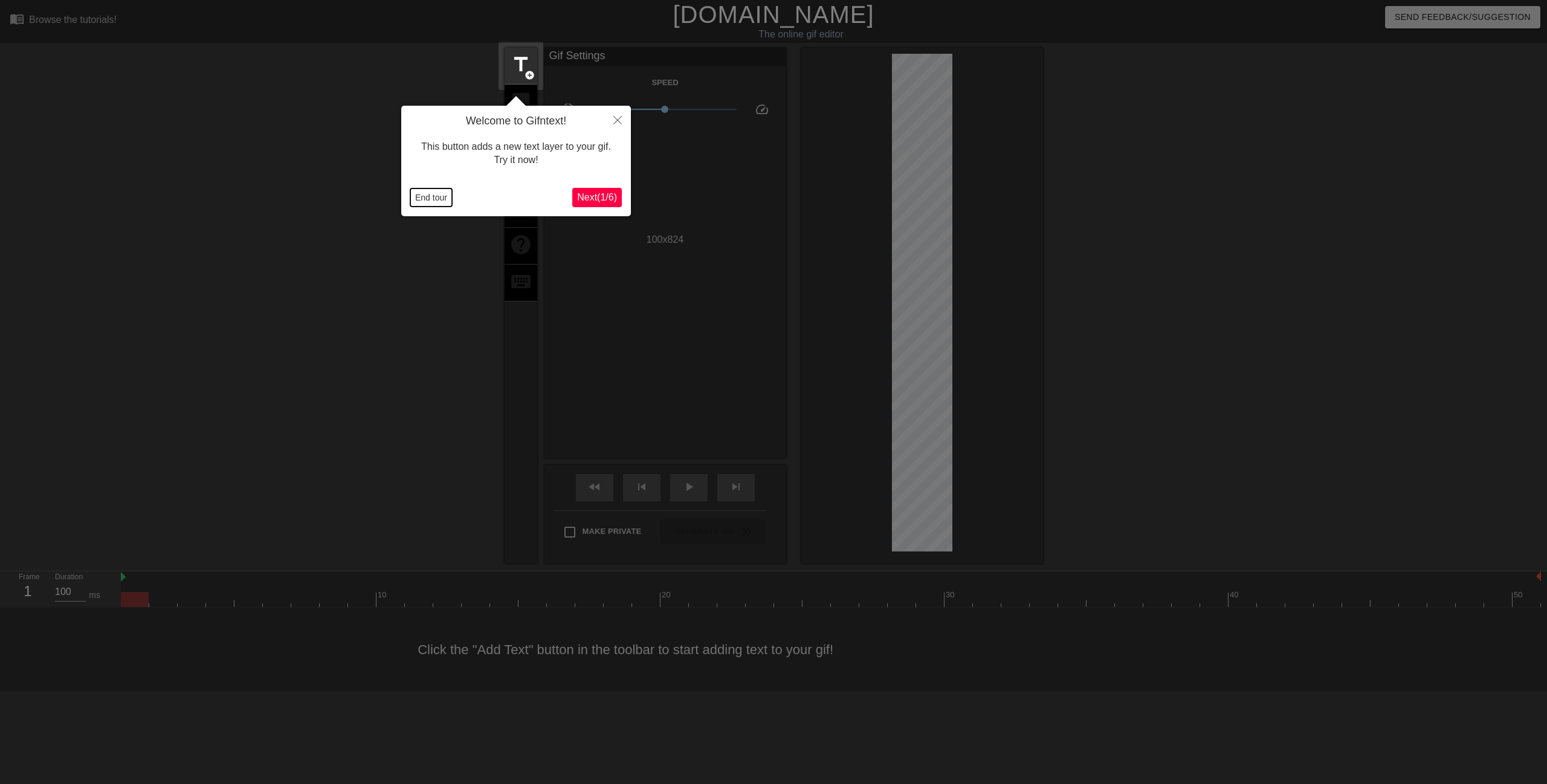
click at [446, 191] on button "End tour" at bounding box center [431, 198] width 42 height 18
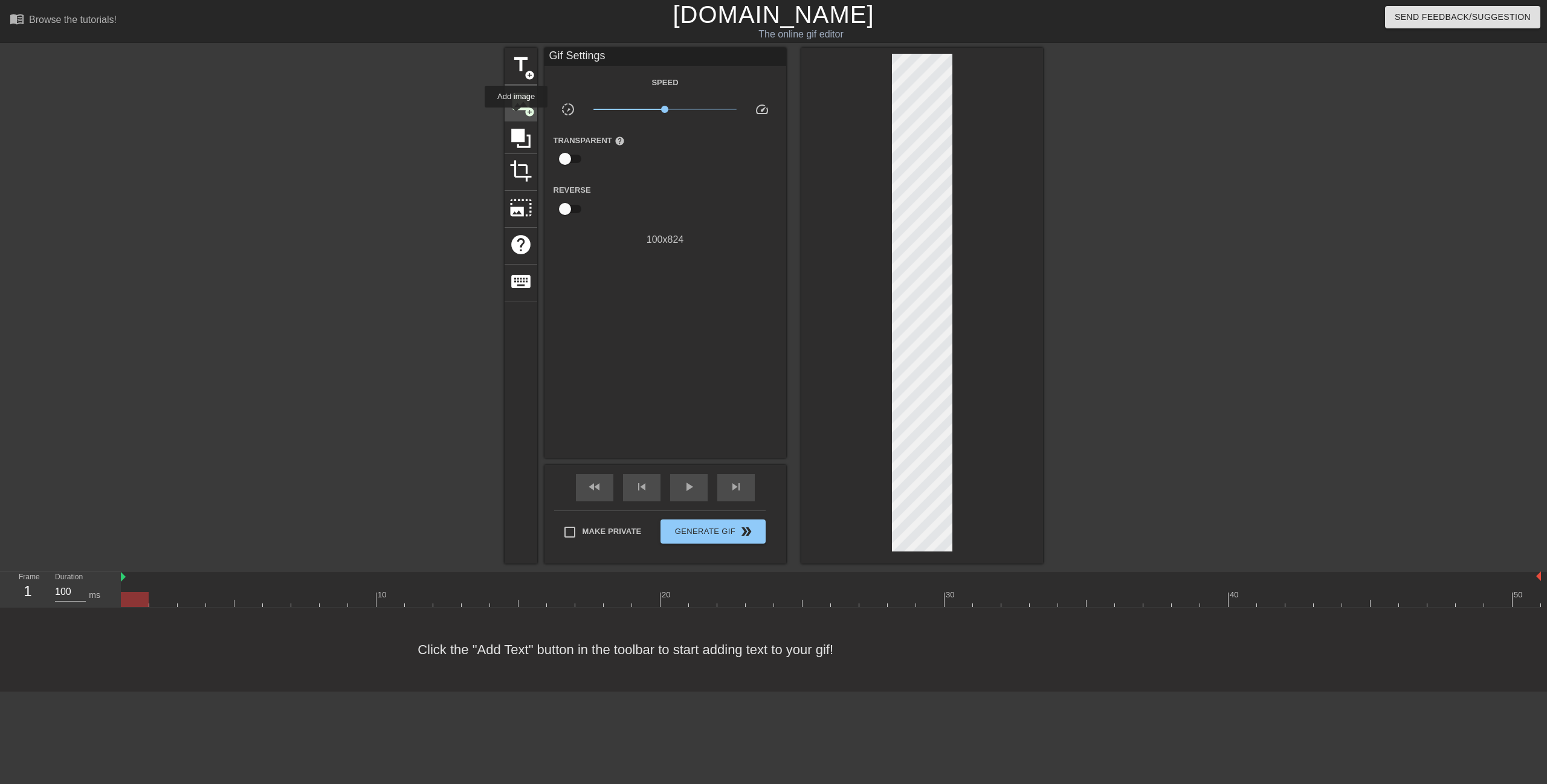
click at [519, 96] on span "image" at bounding box center [521, 102] width 23 height 23
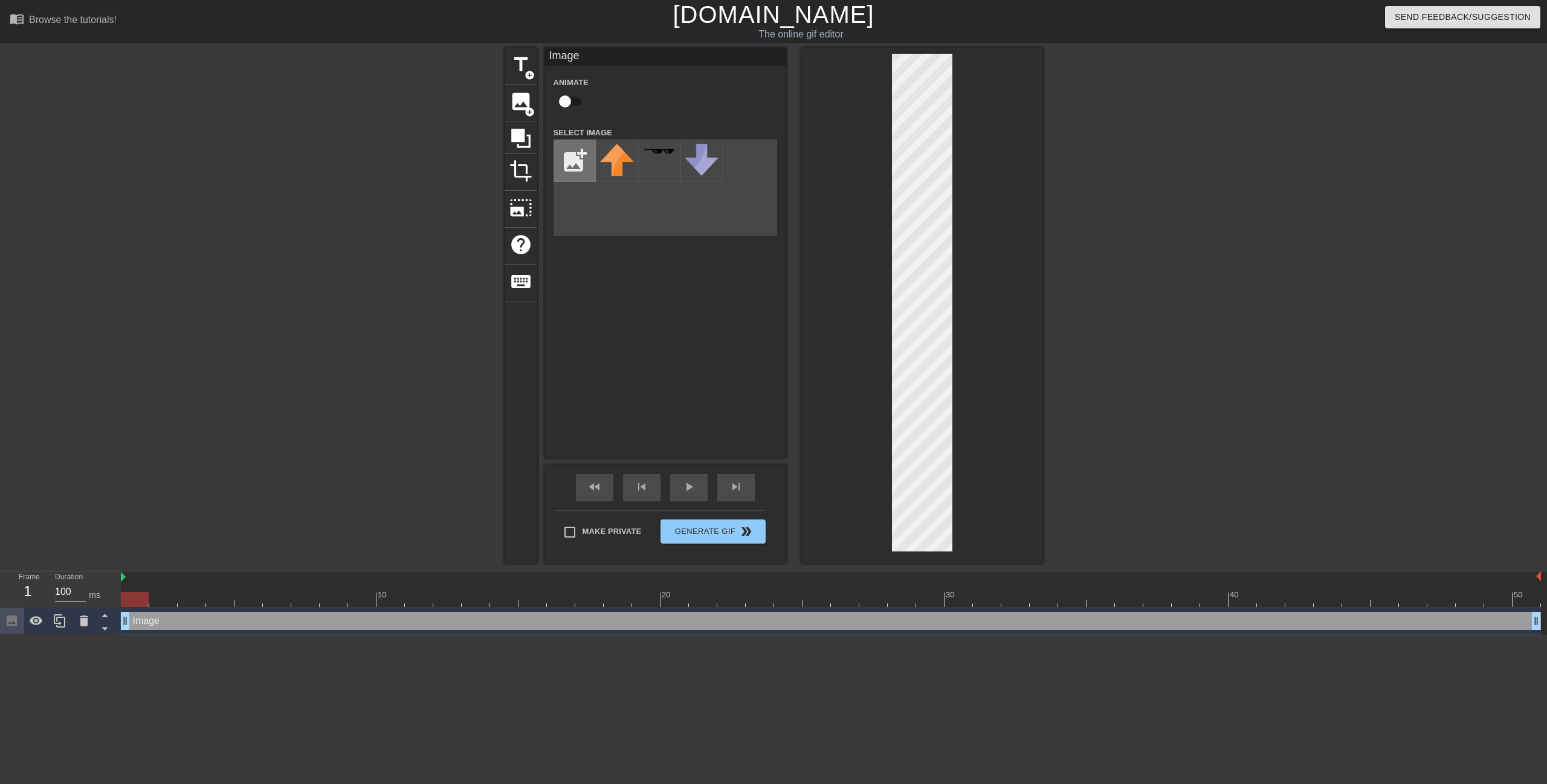
click at [565, 158] on input "file" at bounding box center [575, 161] width 41 height 41
type input "C:\fakepath\jotaro-kujo-[PERSON_NAME]-[PERSON_NAME]-[PERSON_NAME]-s-bizarre-adv…"
click at [616, 173] on img at bounding box center [617, 171] width 34 height 54
click at [872, 419] on div at bounding box center [922, 305] width 241 height 516
click at [1155, 167] on div "title add_circle image add_circle crop photo_size_select_large help keyboard Im…" at bounding box center [774, 305] width 1547 height 516
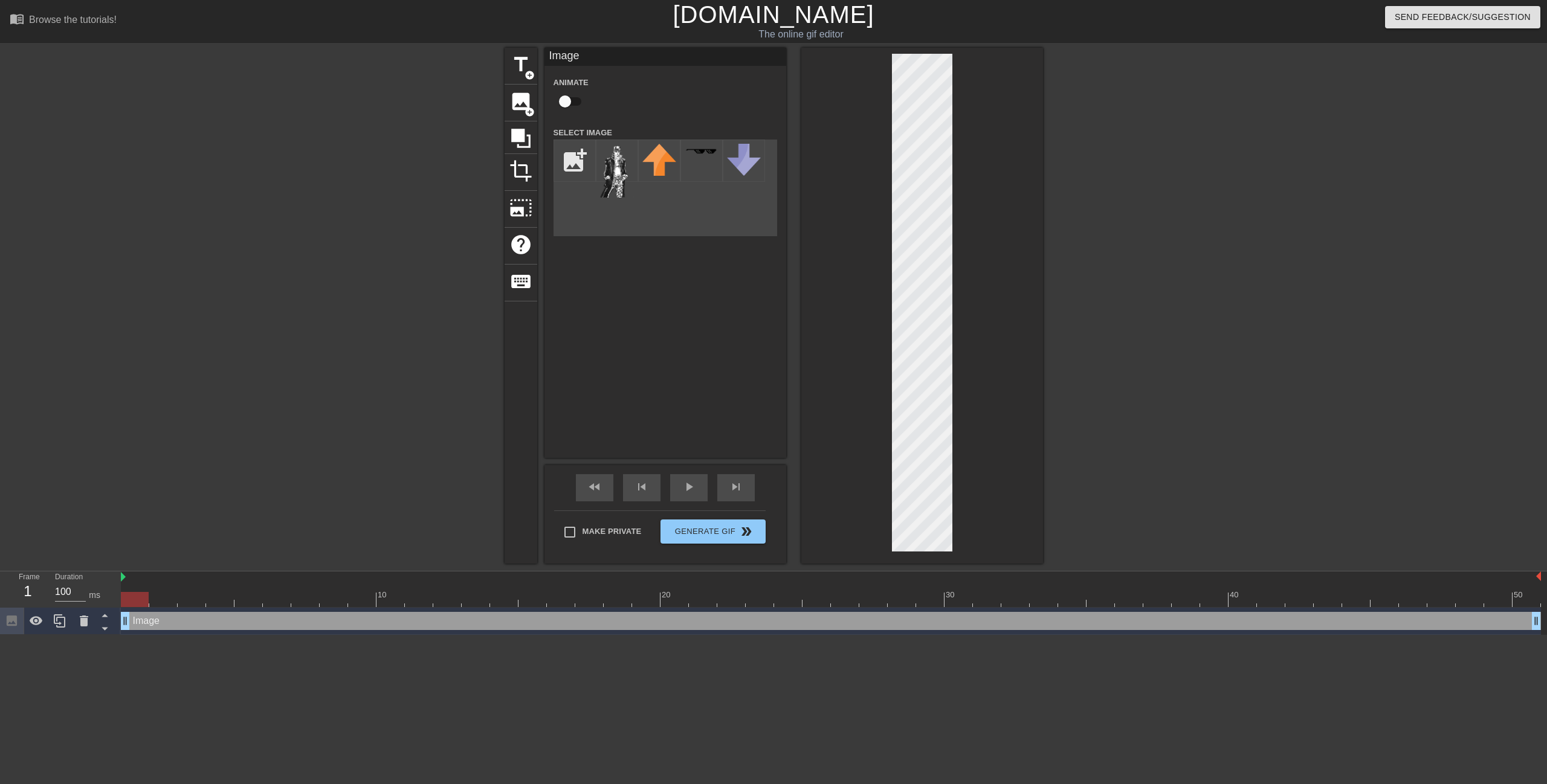
click at [743, 322] on div "title add_circle image add_circle crop photo_size_select_large help keyboard Im…" at bounding box center [774, 305] width 538 height 516
click at [1044, 63] on div "title add_circle image add_circle crop photo_size_select_large help keyboard Im…" at bounding box center [774, 305] width 1547 height 516
click at [785, 222] on div "title add_circle image add_circle crop photo_size_select_large help keyboard Im…" at bounding box center [774, 305] width 538 height 516
click at [1041, 84] on div at bounding box center [922, 305] width 241 height 516
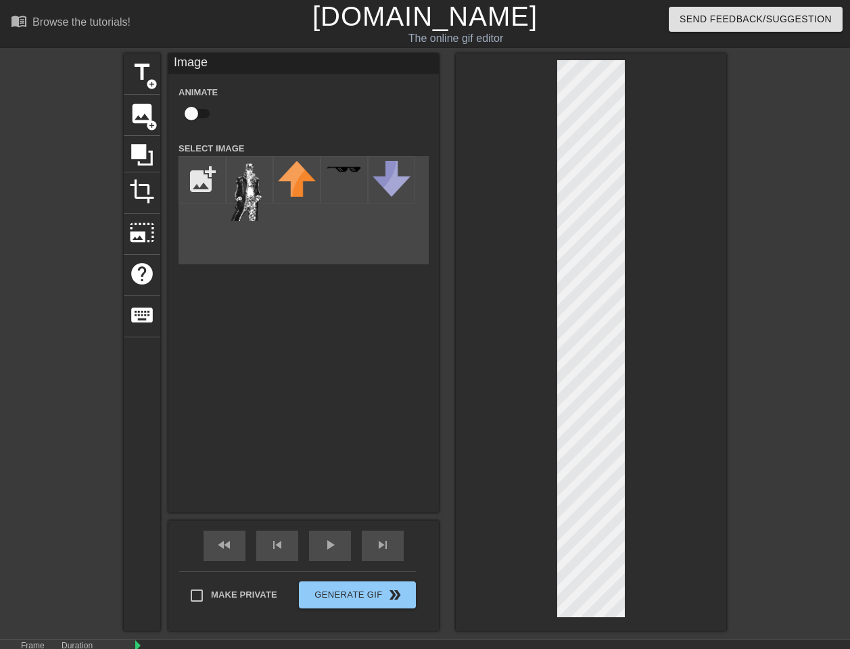
click at [805, 99] on div at bounding box center [843, 255] width 203 height 405
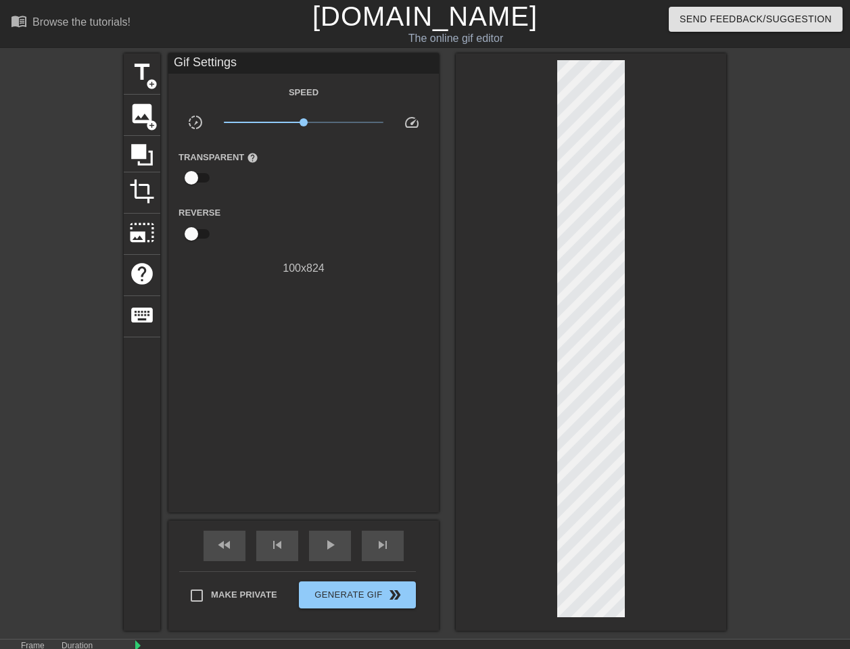
click at [707, 149] on div at bounding box center [591, 341] width 270 height 577
click at [320, 599] on span "Generate Gif double_arrow" at bounding box center [357, 595] width 106 height 16
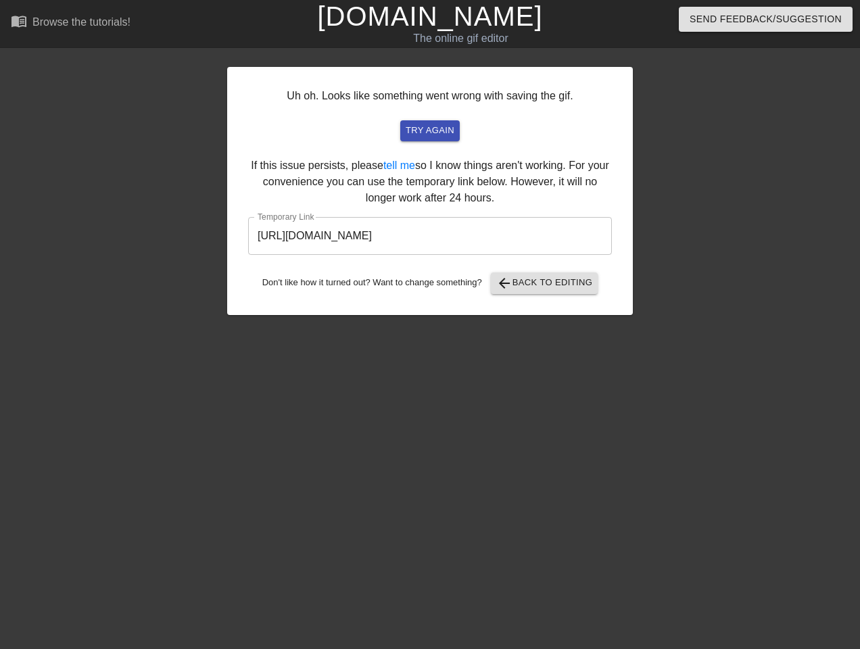
click at [442, 235] on input "[URL][DOMAIN_NAME]" at bounding box center [430, 236] width 364 height 38
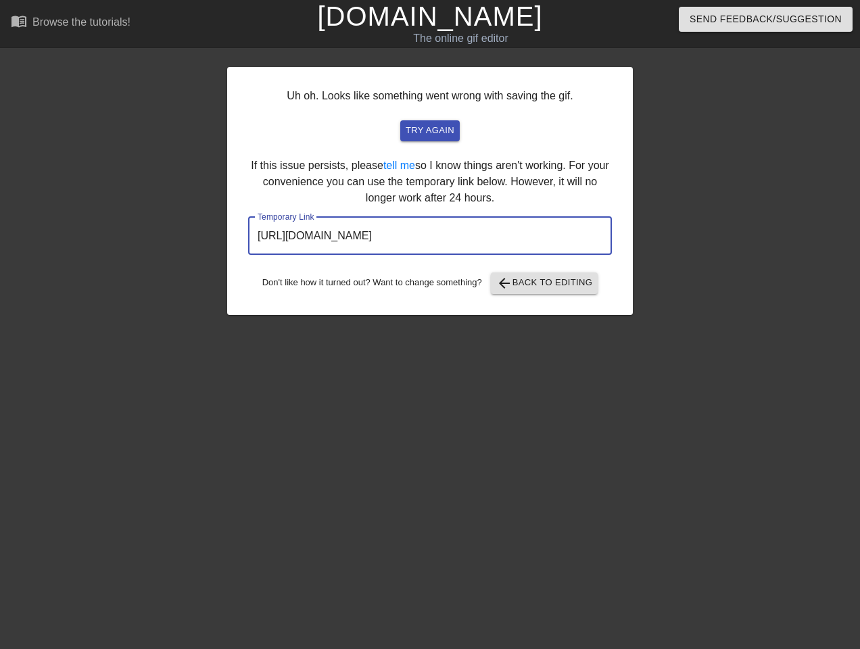
click at [442, 235] on input "[URL][DOMAIN_NAME]" at bounding box center [430, 236] width 364 height 38
